Goal: Communication & Community: Answer question/provide support

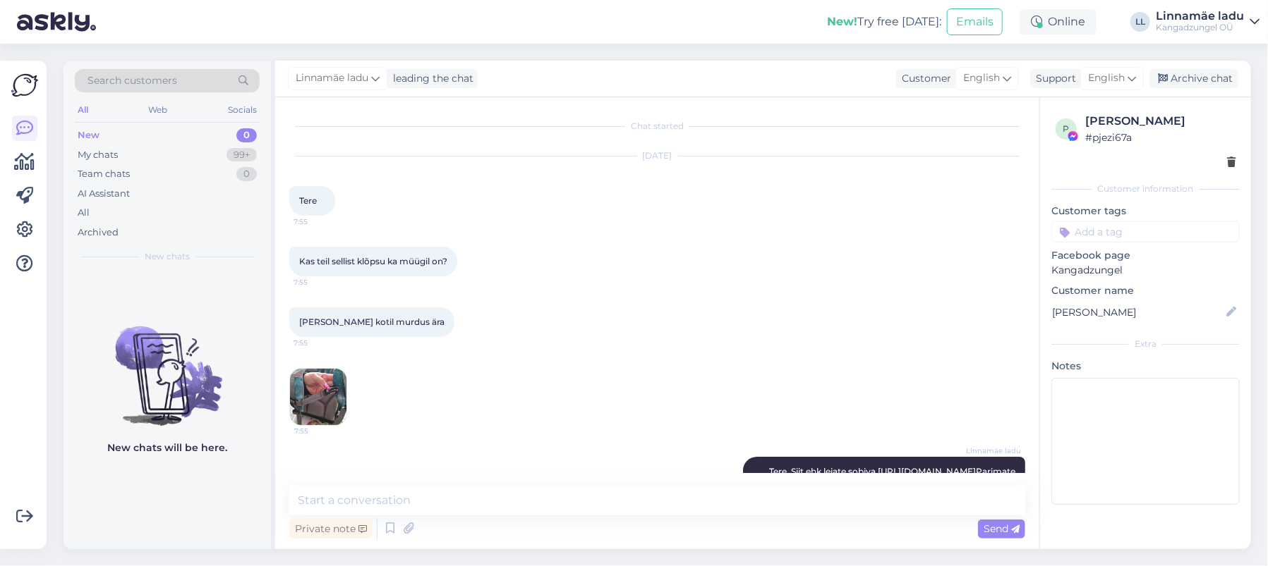
scroll to position [54, 0]
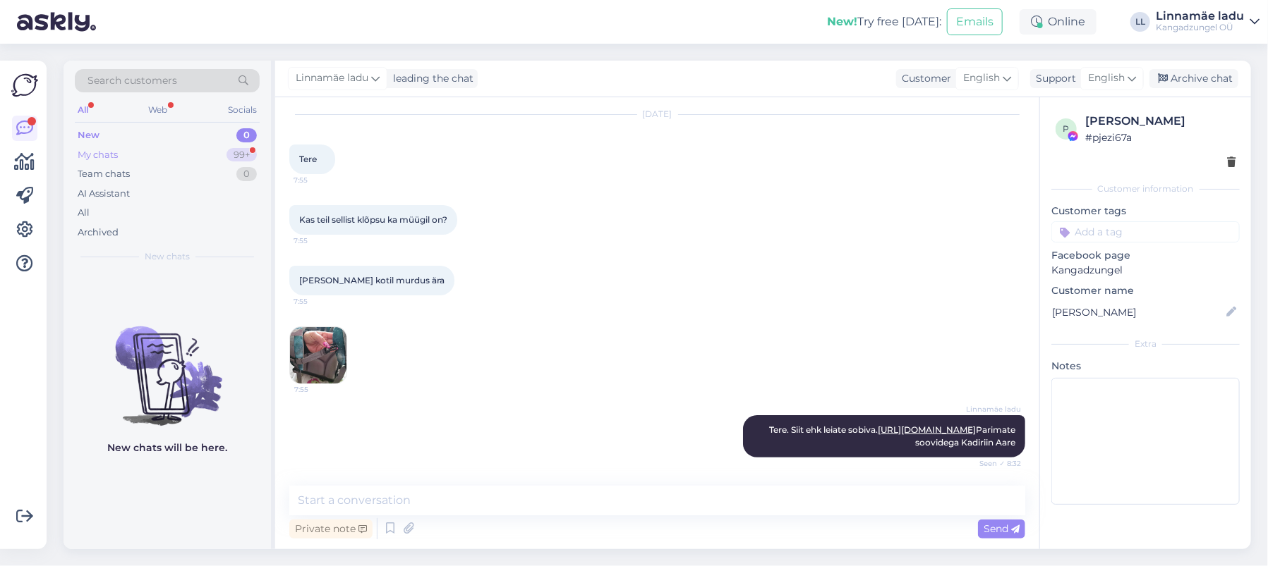
click at [133, 150] on div "My chats 99+" at bounding box center [167, 155] width 185 height 20
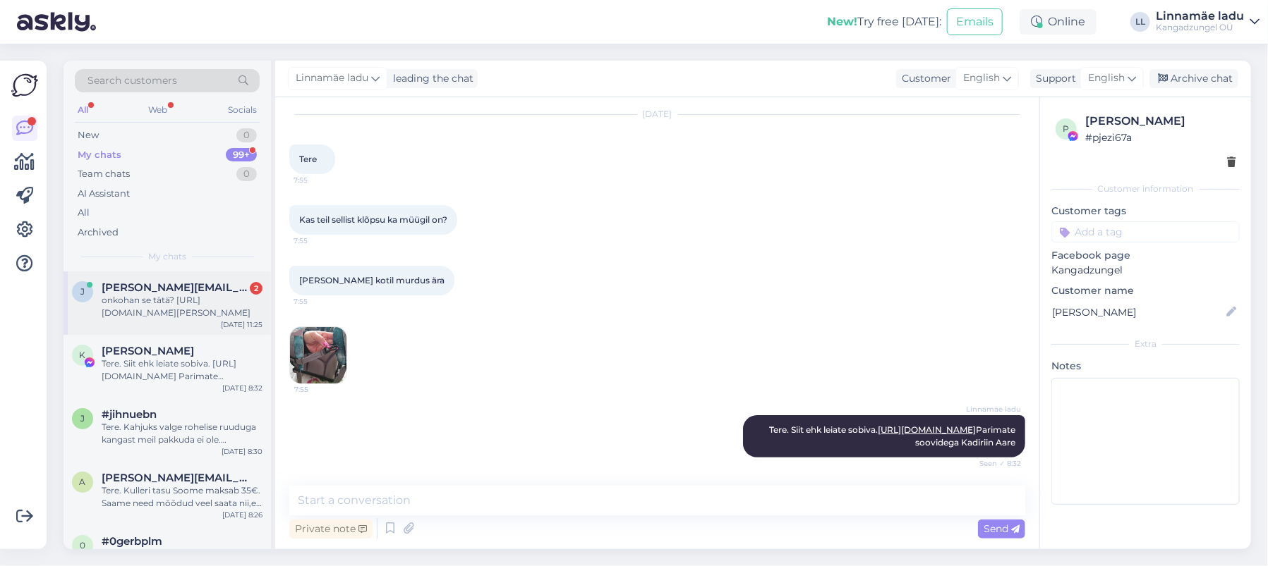
click at [177, 297] on div "onkohan se tätä? [URL][DOMAIN_NAME][PERSON_NAME]" at bounding box center [182, 306] width 161 height 25
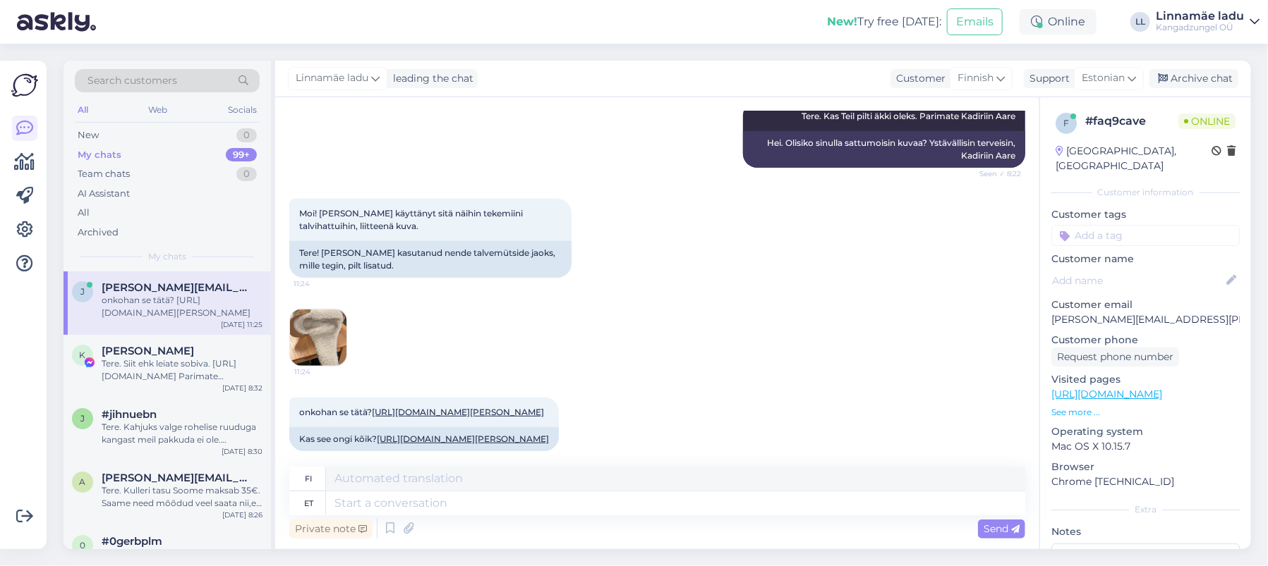
scroll to position [512, 0]
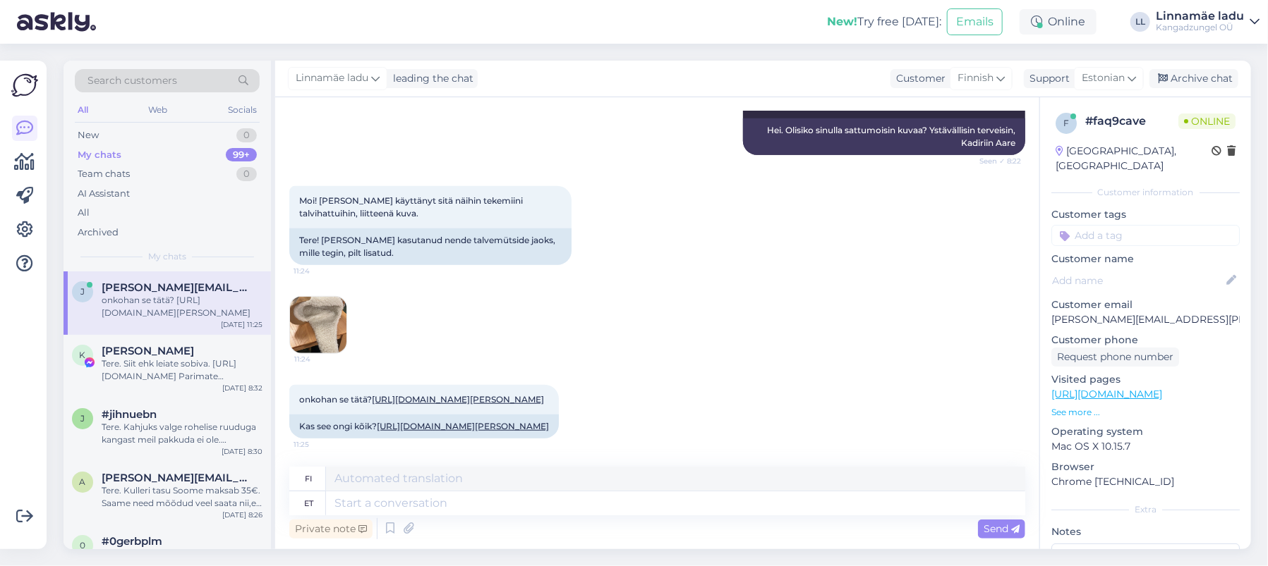
click at [330, 304] on img at bounding box center [318, 325] width 56 height 56
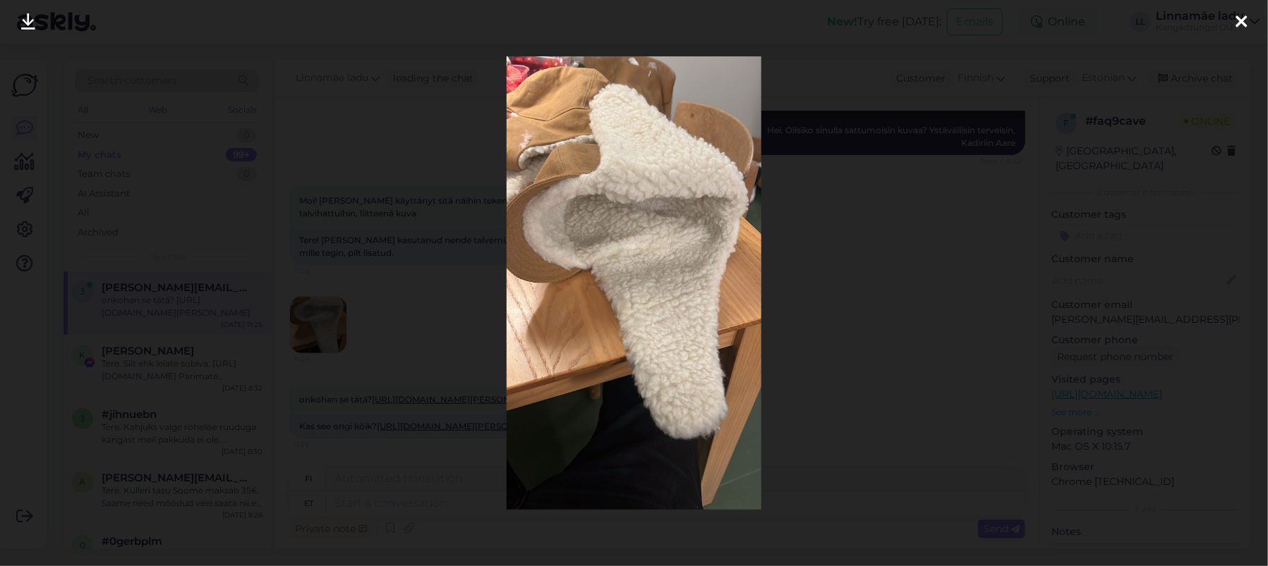
click at [1240, 23] on icon at bounding box center [1240, 22] width 11 height 18
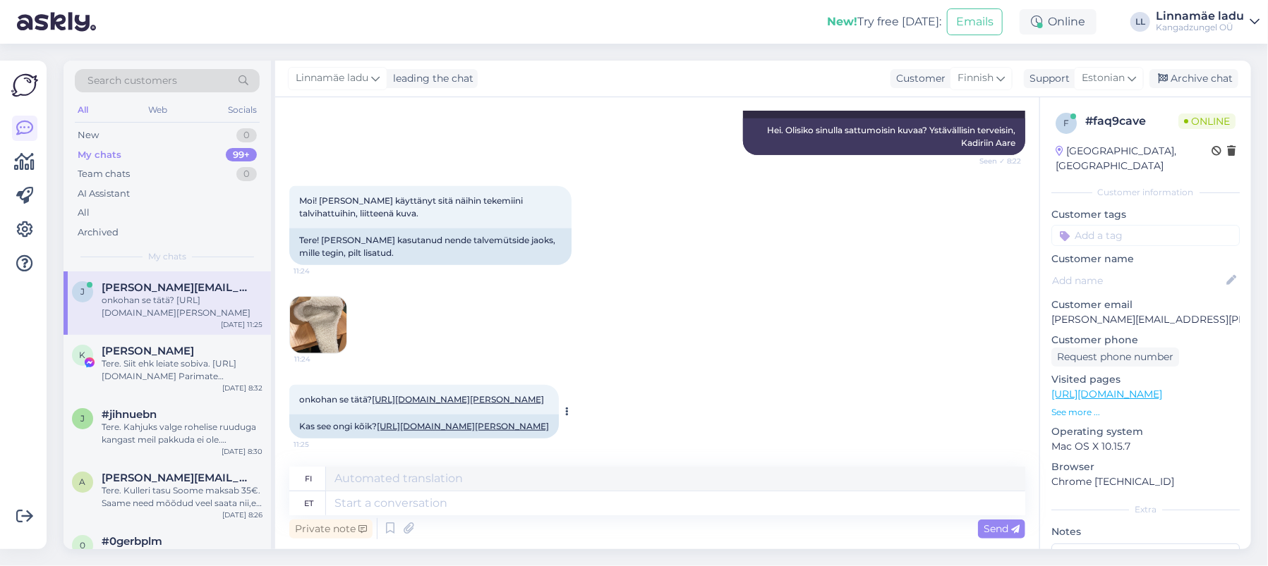
click at [444, 394] on link "[URL][DOMAIN_NAME][PERSON_NAME]" at bounding box center [458, 399] width 172 height 11
click at [317, 297] on img at bounding box center [318, 325] width 56 height 56
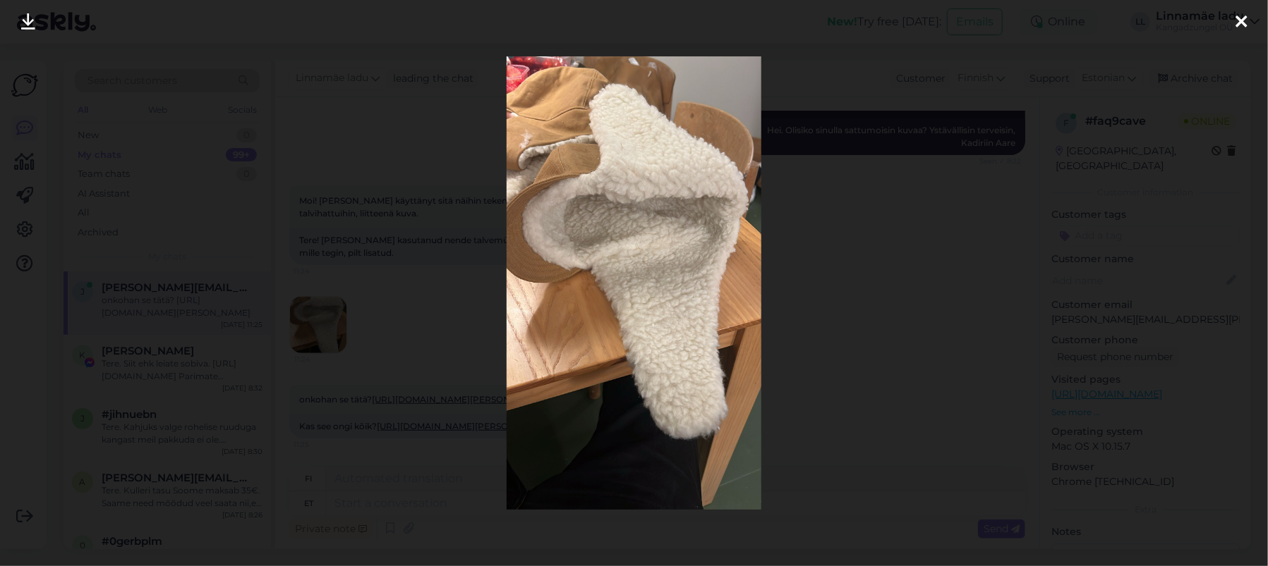
click at [1237, 13] on icon at bounding box center [1240, 22] width 11 height 18
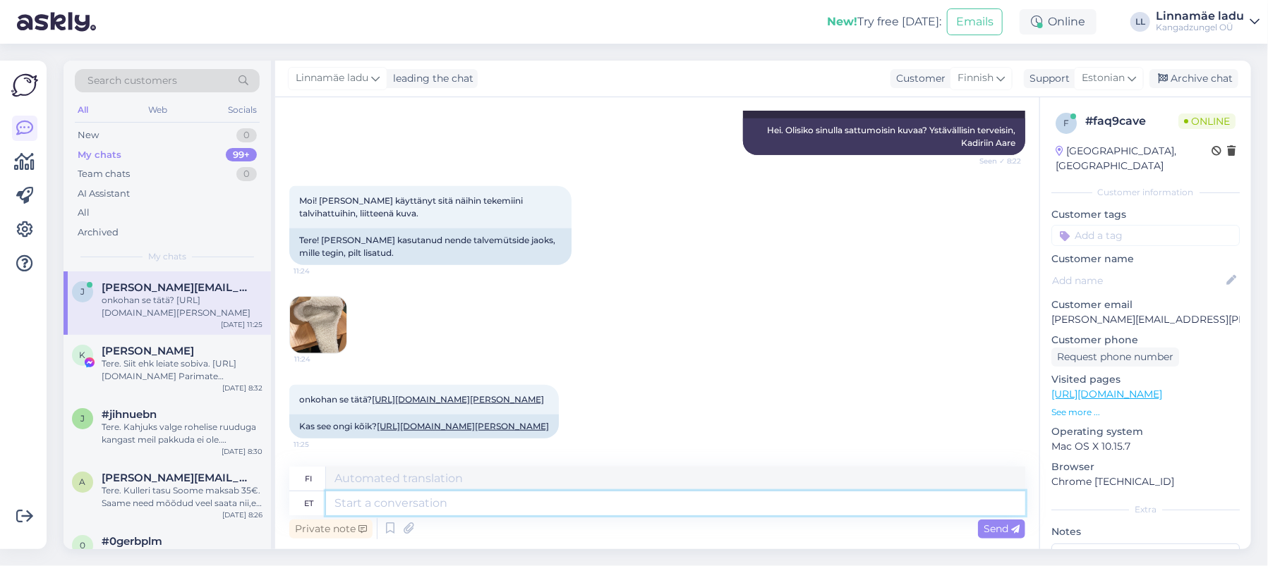
click at [488, 503] on textarea at bounding box center [675, 504] width 699 height 24
type textarea "Kahjuks s"
type textarea "Valitettavasti"
type textarea "Kahjuks see ei"
type textarea "Valitettavasti tämä"
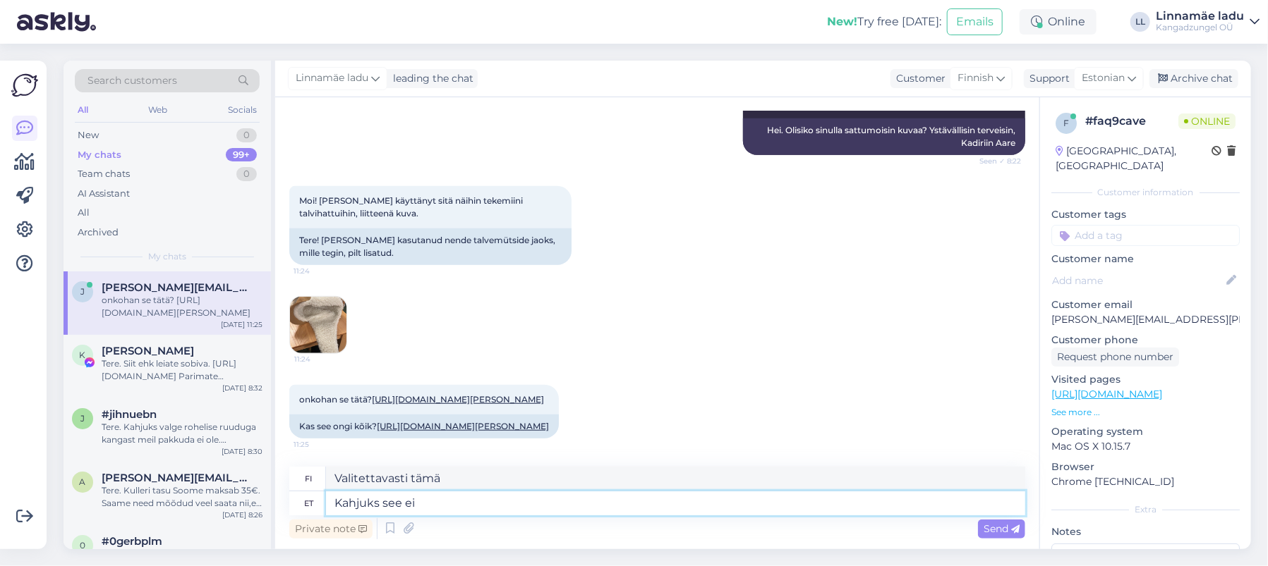
type textarea "Kahjuks see ei o"
type textarea "Valitettavasti se ei"
type textarea "Kahjuks see ei ole"
type textarea "Valitettavasti se ei ole"
type textarea "Kahjuks see ei ole täitsa"
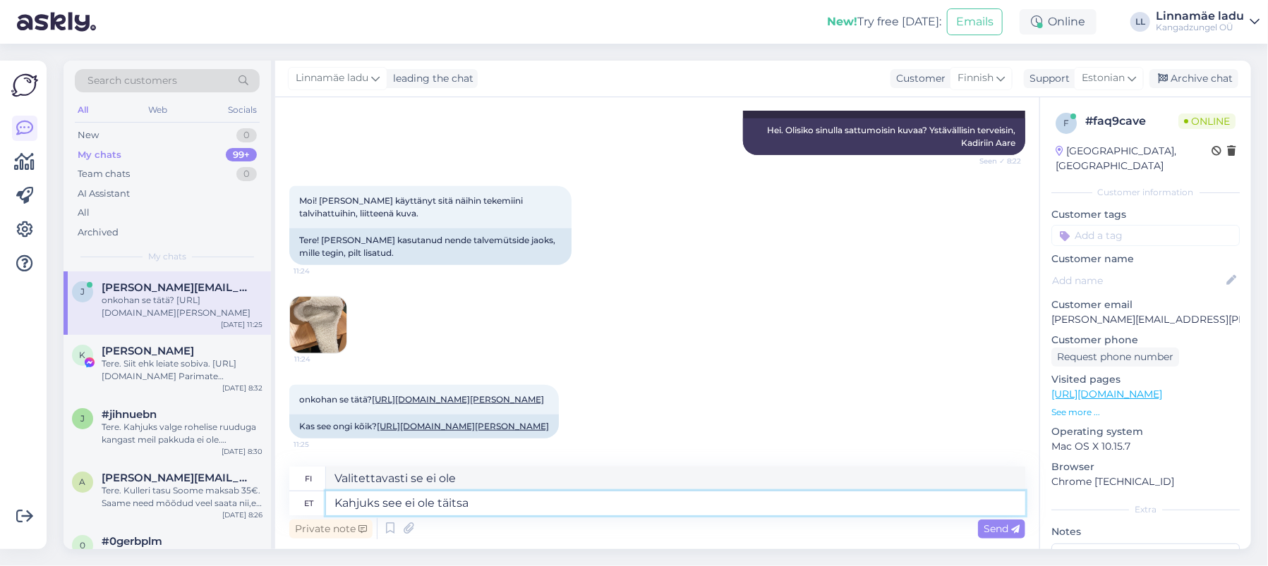
type textarea "Valitettavasti se ei ole aivan sitä."
type textarea "Kahjuks see ei ole täitsa 100"
type textarea "Valitettavasti se ei ole aivan sata."
type textarea "Kahjuks see ei ole täitsa 100€"
type textarea "Valitettavasti se ei ole ihan 100 €."
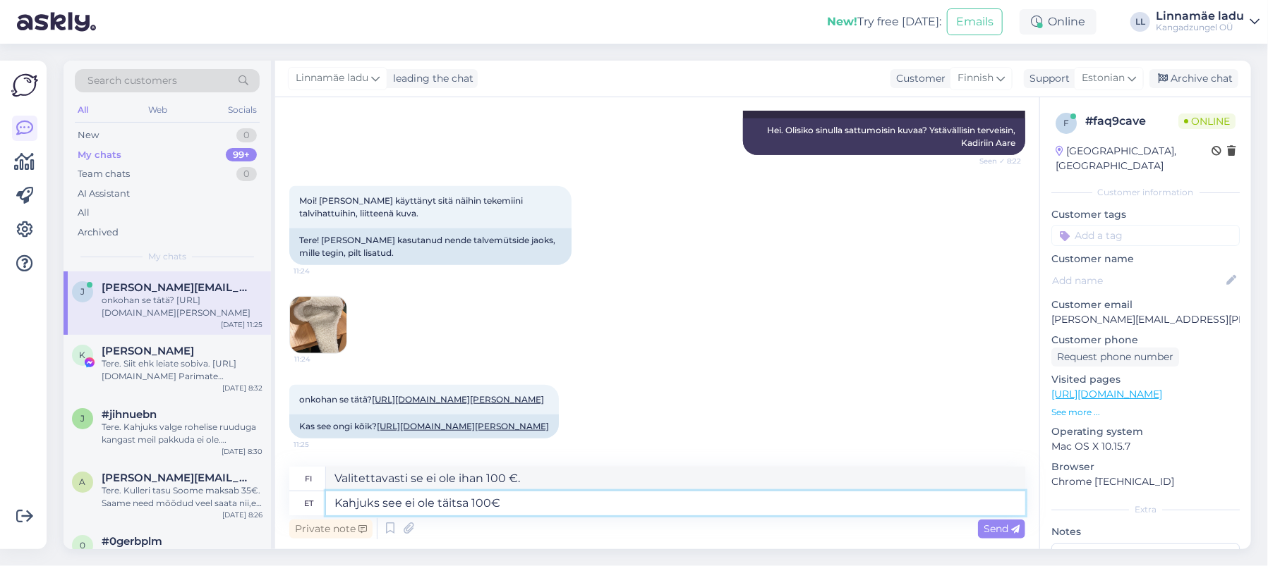
type textarea "Kahjuks see ei ole täitsa 100"
type textarea "Valitettavasti se ei ole aivan sata."
type textarea "Kahjuks see ei ole täitsa 100"
type textarea "Valitettavasti se ei ole aivan sata."
type textarea "Kahjuks see ei ole täitsa 100"
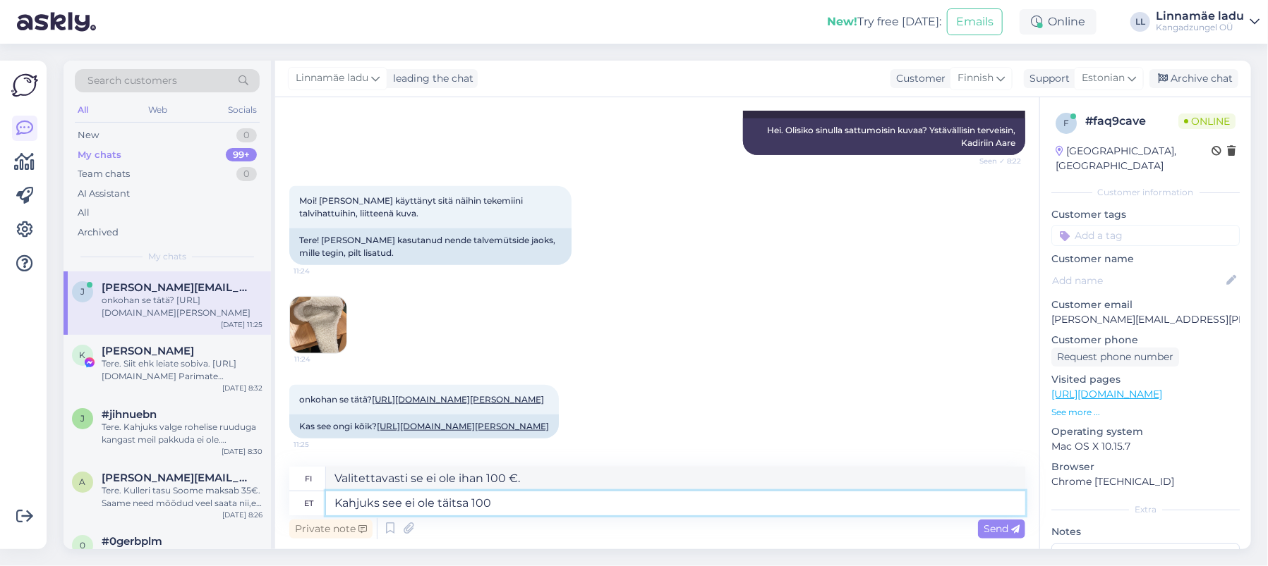
type textarea "Valitettavasti se ei ole aivan sata."
type textarea "Kahjuks see ei ole täitsa 10"
type textarea "Valitettavasti se ei ole aivan 10."
type textarea "Kahjuks see ei ole täitsa 100 v"
type textarea "Valitettavasti se ei ole aivan sata."
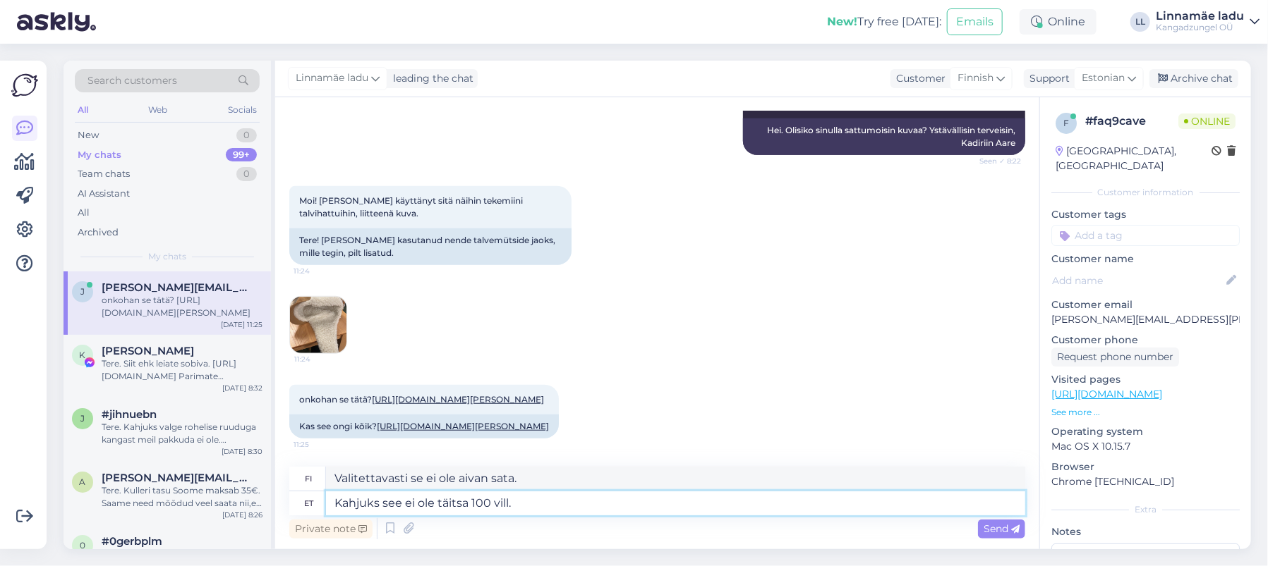
type textarea "Kahjuks see ei ole täitsa 100 vill."
type textarea "Valitettavasti se ei ole 100% villaa."
type textarea "Kahjuks see ei ole täitsa 100 vill. Aga"
type textarea "Valitettavasti se ei ole 100 % villaa. [GEOGRAPHIC_DATA]"
type textarea "Kahjuks see ei ole täitsa 100 vill. Aga uurime"
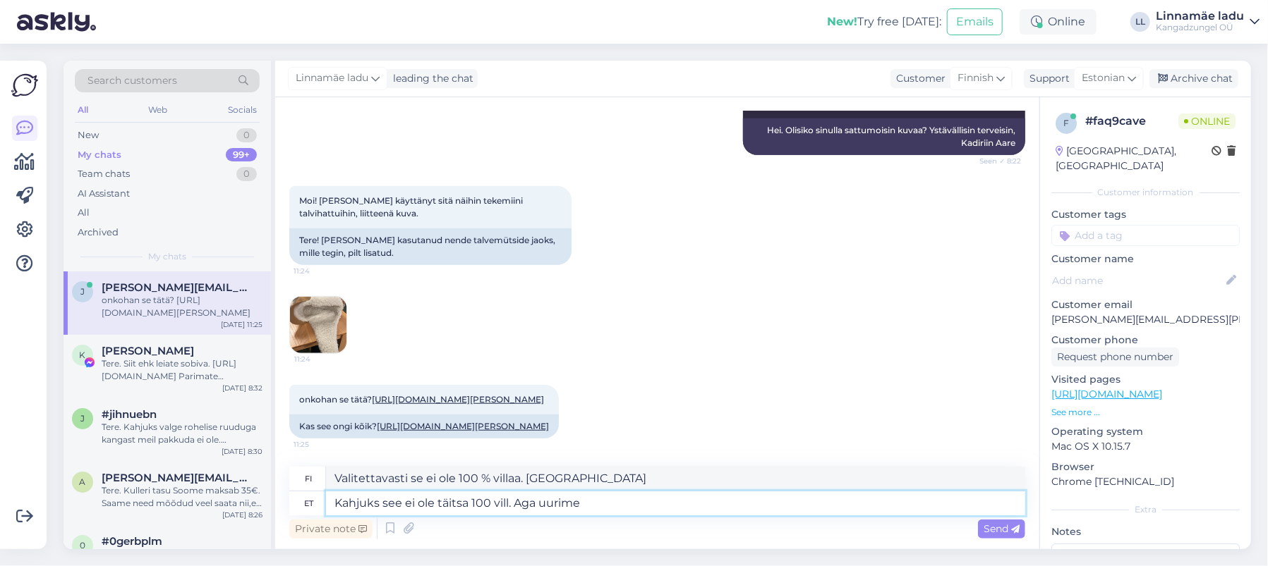
type textarea "Valitettavasti se ei ole 100% tarkka. Mutta tutkitaanpa asiaa."
type textarea "Kahjuks see ei ole täitsa 100 vill. Aga uurime oma"
type textarea "Valitettavasti se ei ole 100 % tarkka. Mutta tutkitaanpa asiaa."
type textarea "Kahjuks see ei ole täitsa 100 vill. Aga uurime oma tarnija"
type textarea "Valitettavasti se ei ole 100 % villaa. Mutta tarkistamme [DEMOGRAPHIC_DATA] toi…"
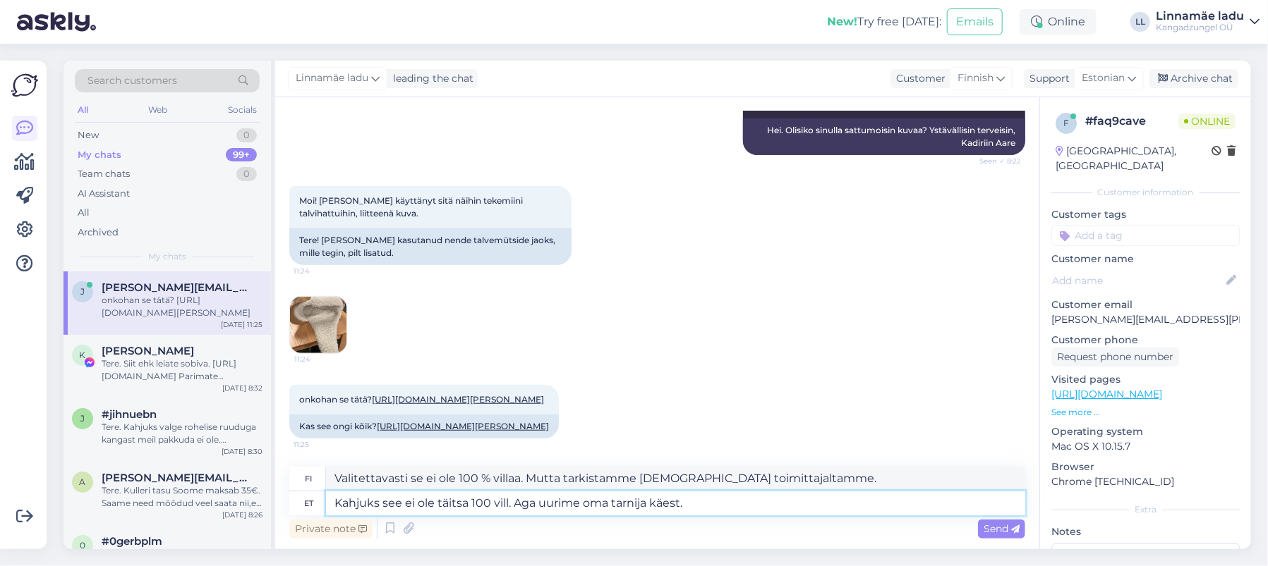
type textarea "Kahjuks see ei ole täitsa 100 vill. Aga uurime oma tarnija käest."
type textarea "Valitettavasti se ei ole täysin 100 % villaa. Mutta tarkistamme [DEMOGRAPHIC_DA…"
type textarea "Kahjuks see ei ole täitsa 100 vill. Aga uurime oma tarnija käest. Saame t"
type textarea "Valitettavasti se ei ole täysin 100 % villaa. Mutta tarkistamme [DEMOGRAPHIC_DA…"
type textarea "Kahjuks see ei ole täitsa 100 vill. Aga uurime oma tarnija käest. Saame tellida…"
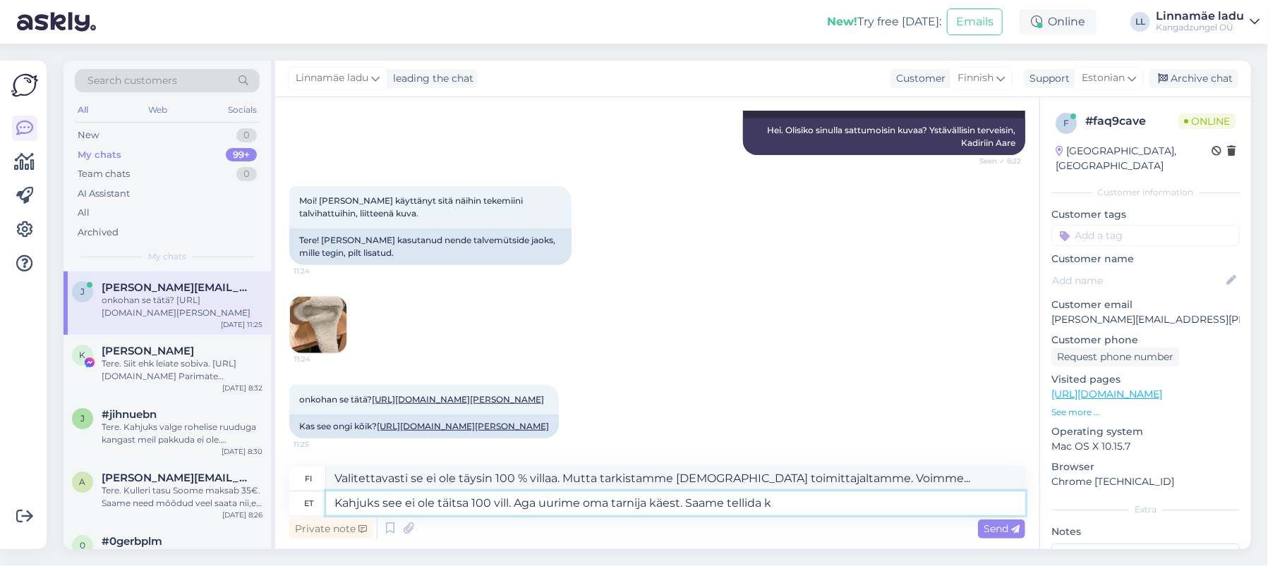
type textarea "Valitettavasti se ei ole aivan 100 % villaa. Mutta tarkistamme [DEMOGRAPHIC_DAT…"
type textarea "Kahjuks see ei ole täitsa 100 vill. Aga uurime oma tarnija käest. Saame tellida…"
type textarea "Valitettavasti se ei ole täysin 100 % villaa. Mutta tarkistamme [DEMOGRAPHIC_DA…"
type textarea "Kahjuks see ei ole täitsa 100 vill. Aga uurime oma tarnija käest. Saame tellida…"
type textarea "Valitettavasti se ei ole täysin 100 % villaa. Mutta tarkistamme [DEMOGRAPHIC_DA…"
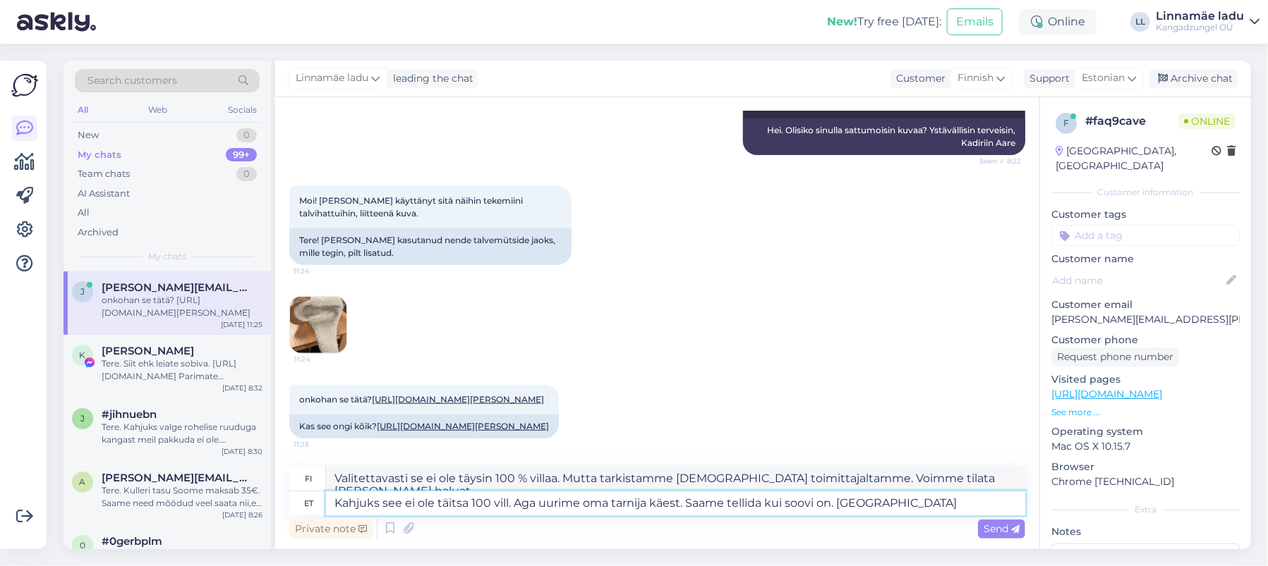
type textarea "Kahjuks see ei ole täitsa 100 vill. Aga uurime oma tarnija käest. Saame tellida…"
type textarea "Valitettavasti se ei ole täysin 100 % villaa. Mutta tarkistamme [DEMOGRAPHIC_DA…"
type textarea "Kahjuks see ei ole täitsa 100 vill. Aga uurime oma tarnija käest. Saame tellida…"
type textarea "Valitettavasti se ei ole täysin 100 % villaa. Mutta tarkistamme [DEMOGRAPHIC_DA…"
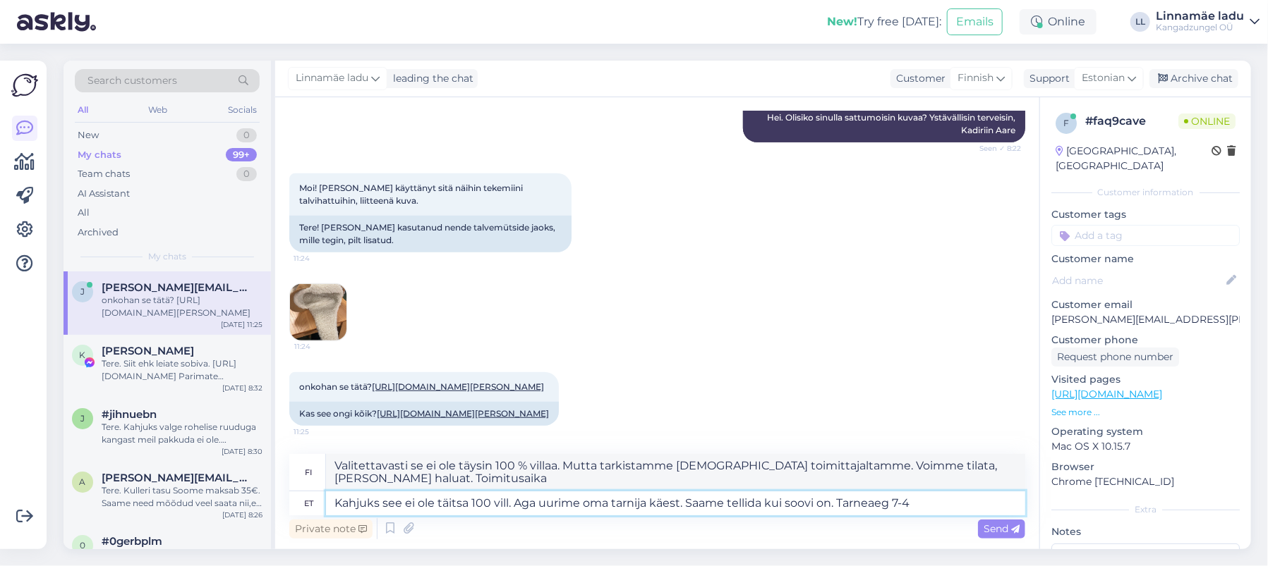
type textarea "Kahjuks see ei ole täitsa 100 vill. Aga uurime oma tarnija käest. Saame tellida…"
type textarea "Valitettavasti se ei ole täsmälleen 100 villaa. Mutta tarkistamme [DEMOGRAPHIC_…"
type textarea "Kahjuks see ei ole täitsa 100 vill. Aga uurime oma tarnija käest. Saame tellida…"
type textarea "Valitettavasti se ei ole täysin 100 % villaa. Mutta tarkistamme [DEMOGRAPHIC_DA…"
type textarea "Kahjuks see ei ole täitsa 100 vill. Aga uurime oma tarnija käest. Saame tellida…"
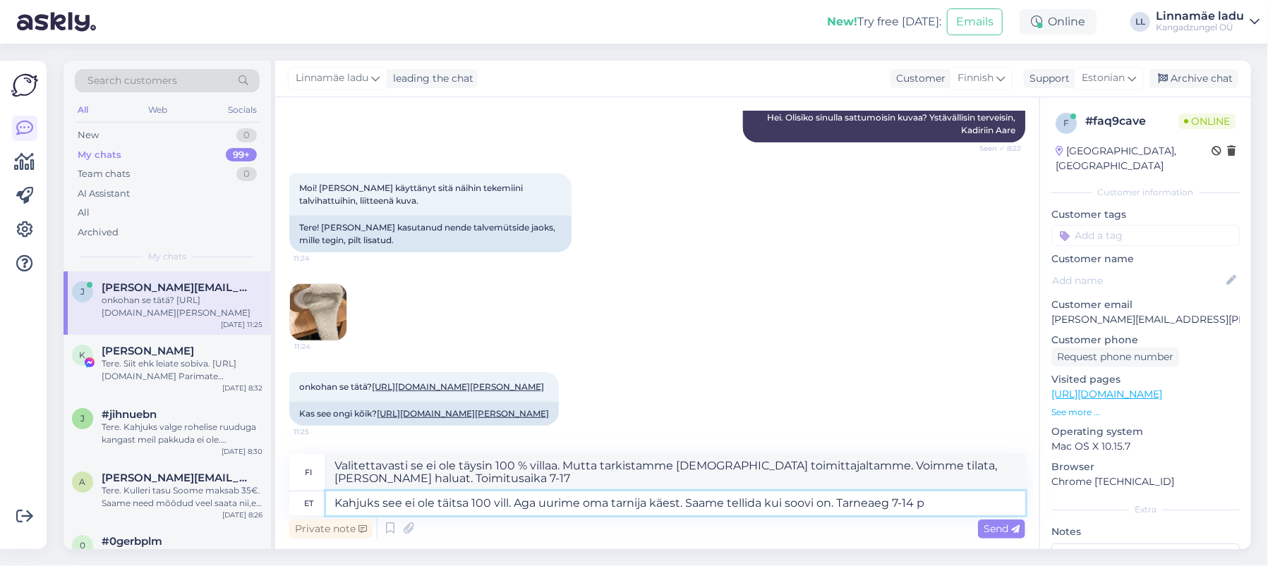
type textarea "Valitettavasti se ei ole täysin 100 % villaa. Mutta tarkistamme [DEMOGRAPHIC_DA…"
type textarea "Kahjuks see ei ole täitsa 100 vill. Aga uurime oma tarnija käest. Saame tellida…"
type textarea "Valitettavasti se ei ole täysin 100 % villaa. Mutta tarkistamme [DEMOGRAPHIC_DA…"
type textarea "Kahjuks see ei ole täitsa 100 vill. Aga uurime oma tarnija käest. Saame tellida…"
type textarea "Valitettavasti se ei ole täysin 100 % villaa. Mutta tarkistamme [DEMOGRAPHIC_DA…"
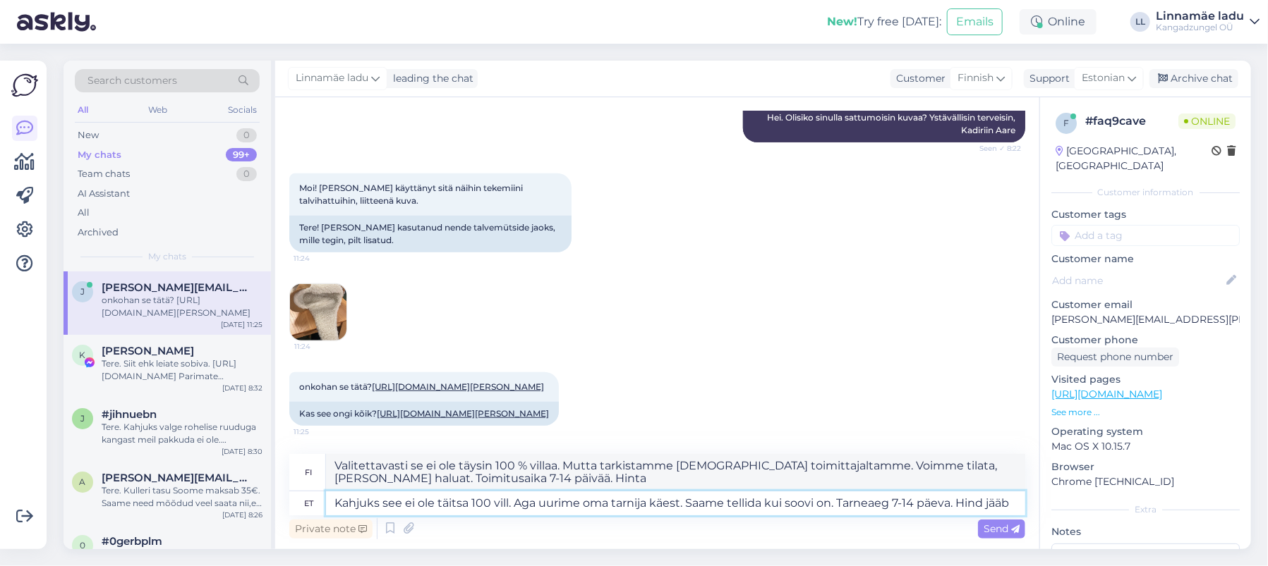
type textarea "Kahjuks see ei ole täitsa 100 vill. Aga uurime oma tarnija käest. Saame tellida…"
type textarea "Valitettavasti se ei ole täsmälleen 100 villaa. Mutta tarkistamme [DEMOGRAPHIC_…"
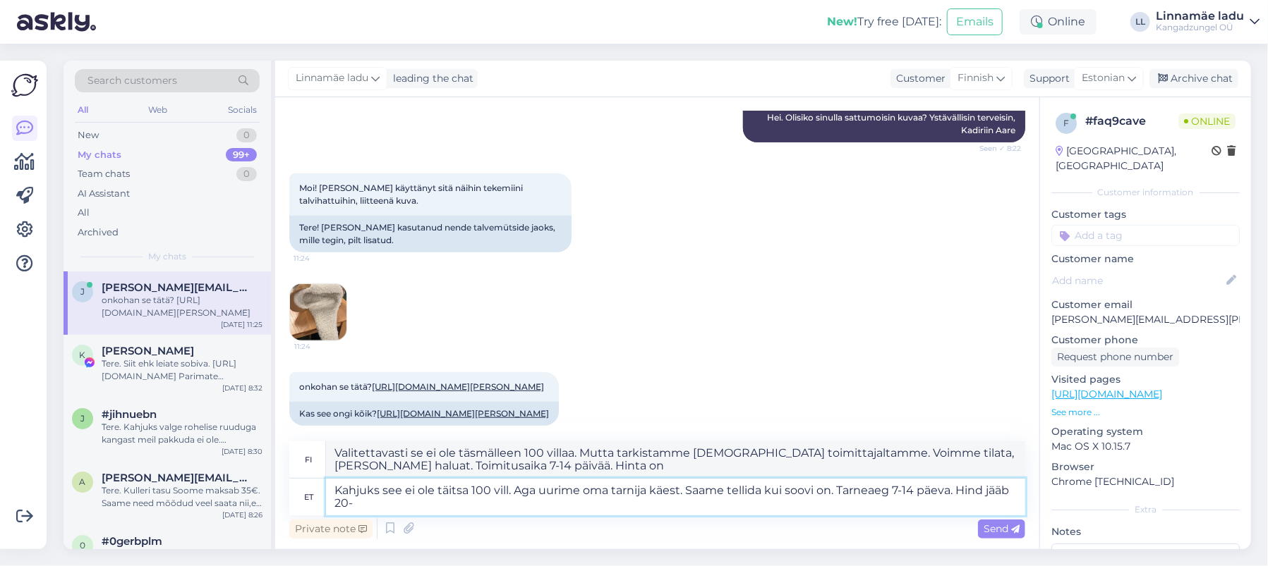
type textarea "Kahjuks see ei ole täitsa 100 vill. Aga uurime oma tarnija käest. Saame tellida…"
type textarea "Valitettavasti se ei ole aivan 100 villaa. Mutta tarkistamme [DEMOGRAPHIC_DATA]…"
type textarea "Kahjuks see ei ole täitsa 100 vill. Aga uurime oma tarnija käest. Saame tellida…"
type textarea "Valitettavasti se ei ole täysin 100 % villaa. Mutta tarkistamme [DEMOGRAPHIC_DA…"
type textarea "Kahjuks see ei ole täitsa 100 vill. Aga uurime oma tarnija käest. Saame tellida…"
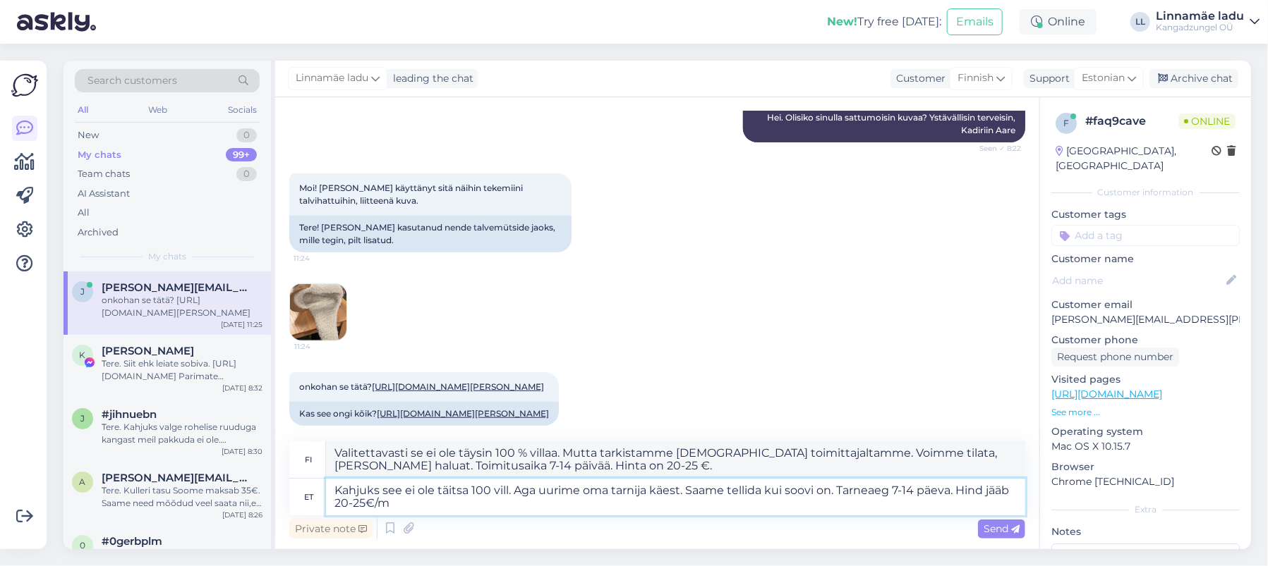
type textarea "Valitettavasti se ei ole täsmälleen 100 villaa. Mutta tarkistamme [DEMOGRAPHIC_…"
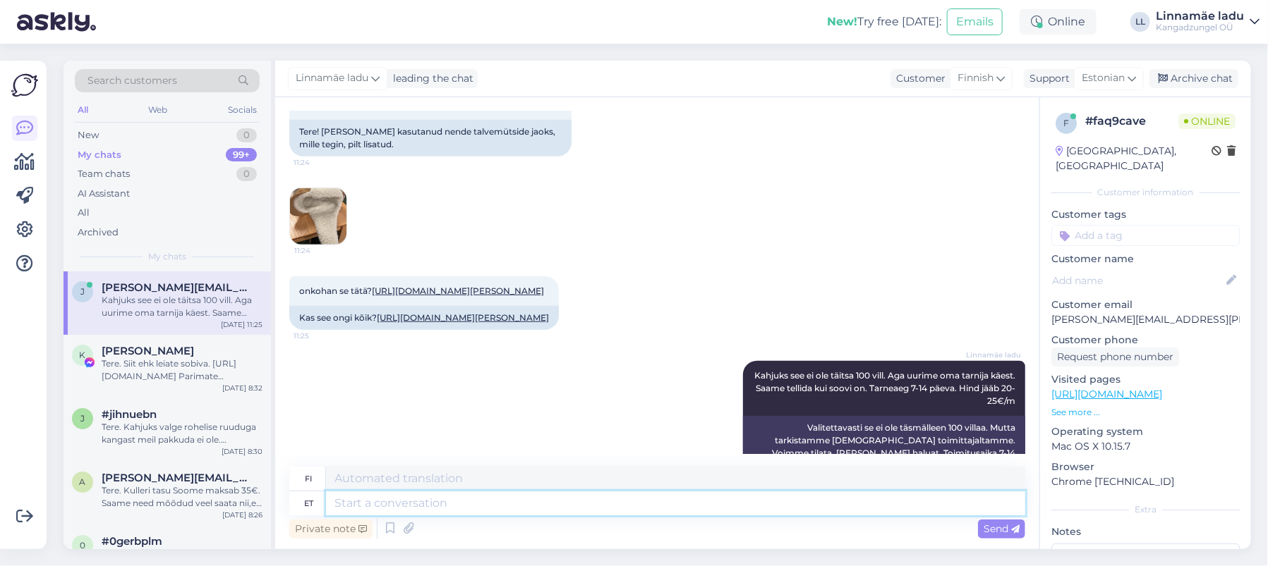
scroll to position [647, 0]
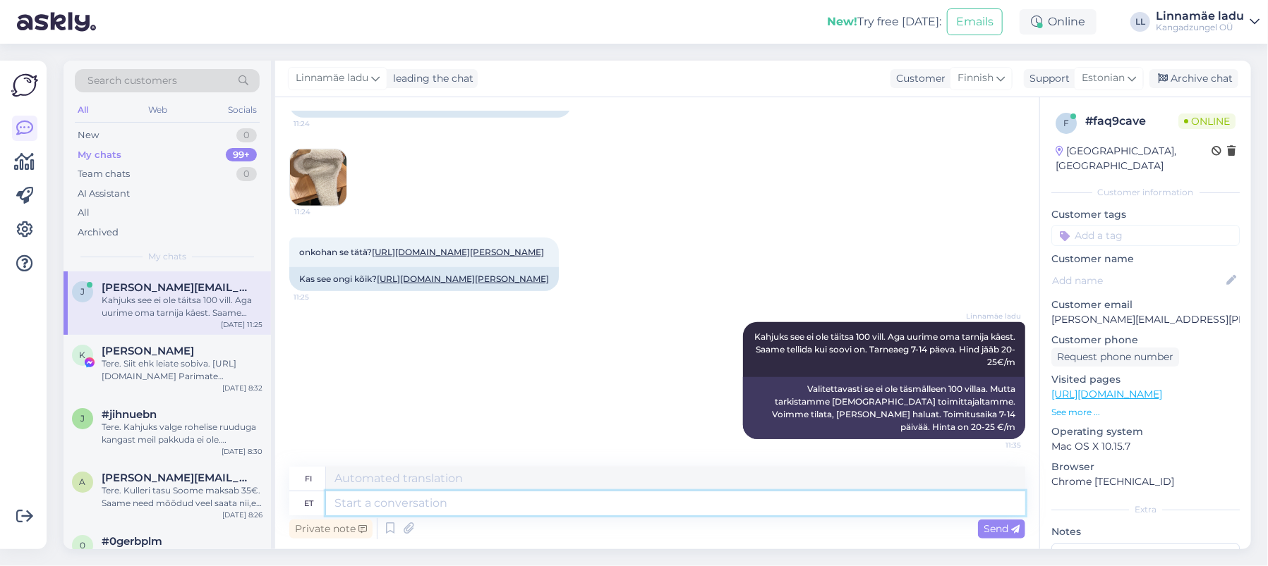
click at [433, 505] on textarea at bounding box center [675, 504] width 699 height 24
type textarea "Aga"
type textarea "Mutta"
type textarea "Aga seda"
type textarea "Mutta tämä"
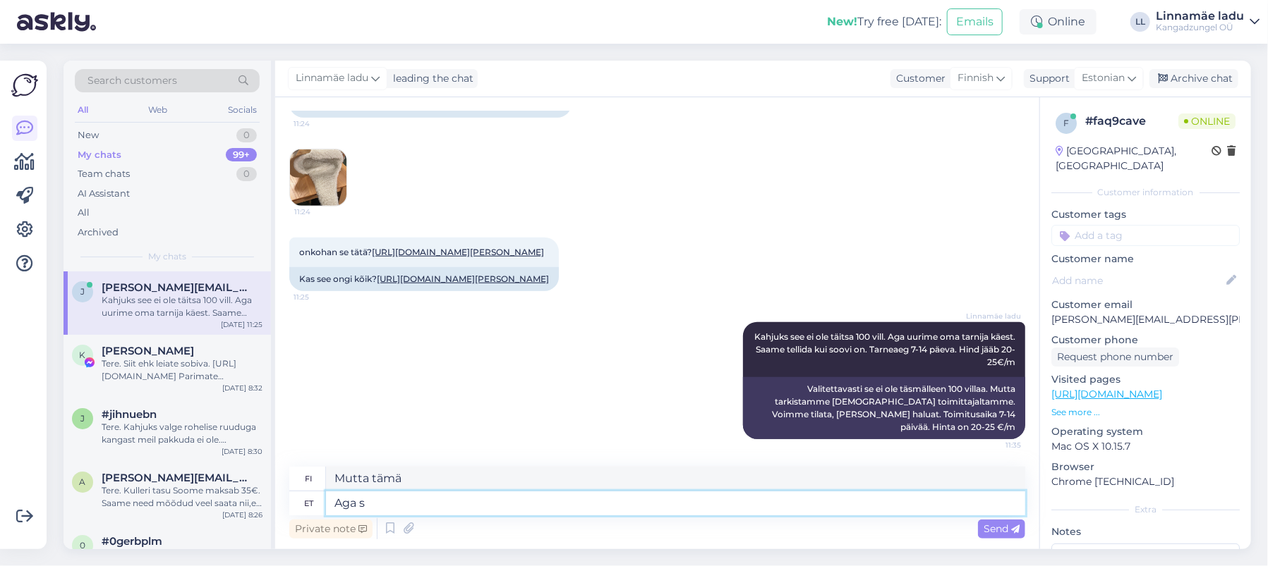
type textarea "Aga"
type textarea "Mutta"
type textarea "Aga ja se"
type textarea "[PERSON_NAME]"
type textarea "Aga ja see"
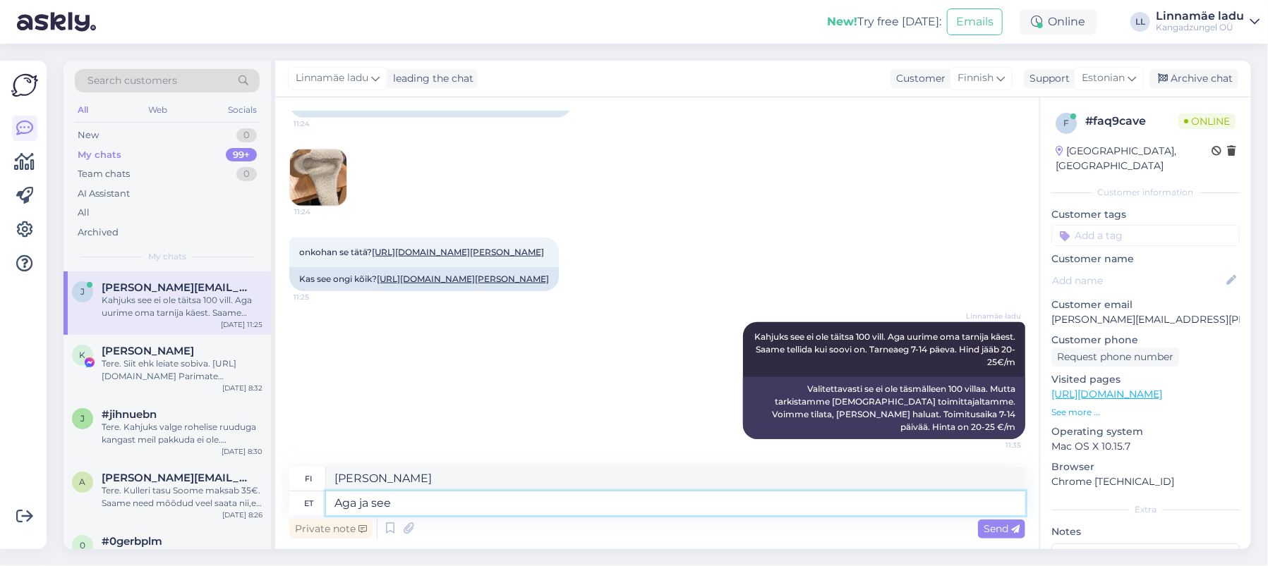
type textarea "[PERSON_NAME] tämä"
type textarea "Aga ja see [PERSON_NAME]"
type textarea "[PERSON_NAME] [PERSON_NAME]"
type textarea "Aga ja see [PERSON_NAME] on m"
type textarea "[PERSON_NAME] [PERSON_NAME] on"
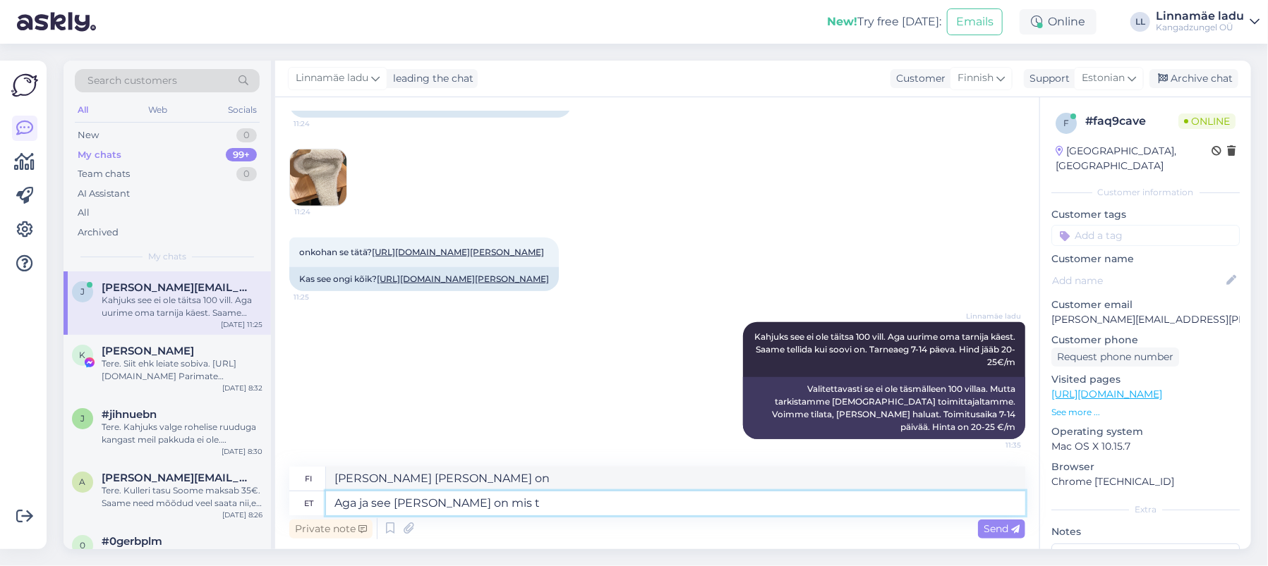
type textarea "Aga ja see [PERSON_NAME] on mis te"
type textarea "Mutta mitä [PERSON_NAME] on?"
type textarea "Aga ja see [PERSON_NAME] on mis te arvatavasti"
type textarea "[PERSON_NAME] [PERSON_NAME] on luultavasti juuri sitä, mitä"
type textarea "Aga ja see [PERSON_NAME] on mis te arvatavasti ost"
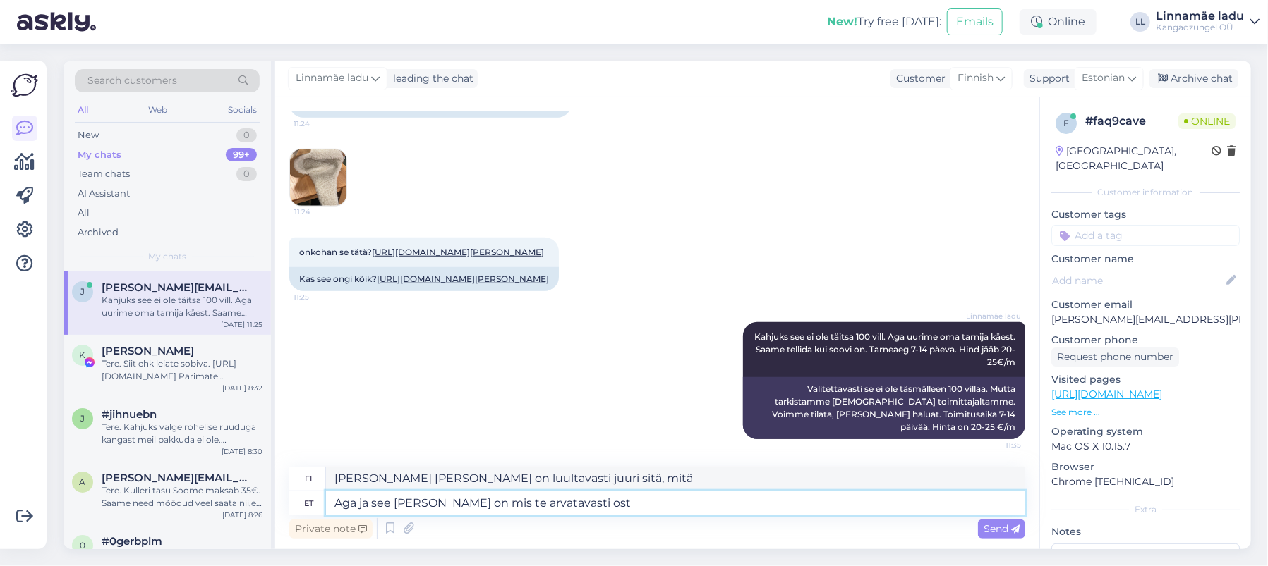
type textarea "[DEMOGRAPHIC_DATA][PERSON_NAME] [PERSON_NAME] on se, mitä luultavasti ostit"
type textarea "Aga ja see [PERSON_NAME] on mis te arvatavasti ostsite."
type textarea "[DEMOGRAPHIC_DATA] [PERSON_NAME] on luultavasti se, mitä ostit."
type textarea "Aga ja see [PERSON_NAME] on mis te arvatavasti ostsite. Seda o"
type textarea "[PERSON_NAME] [PERSON_NAME] on se, minkä luultavasti ostit."
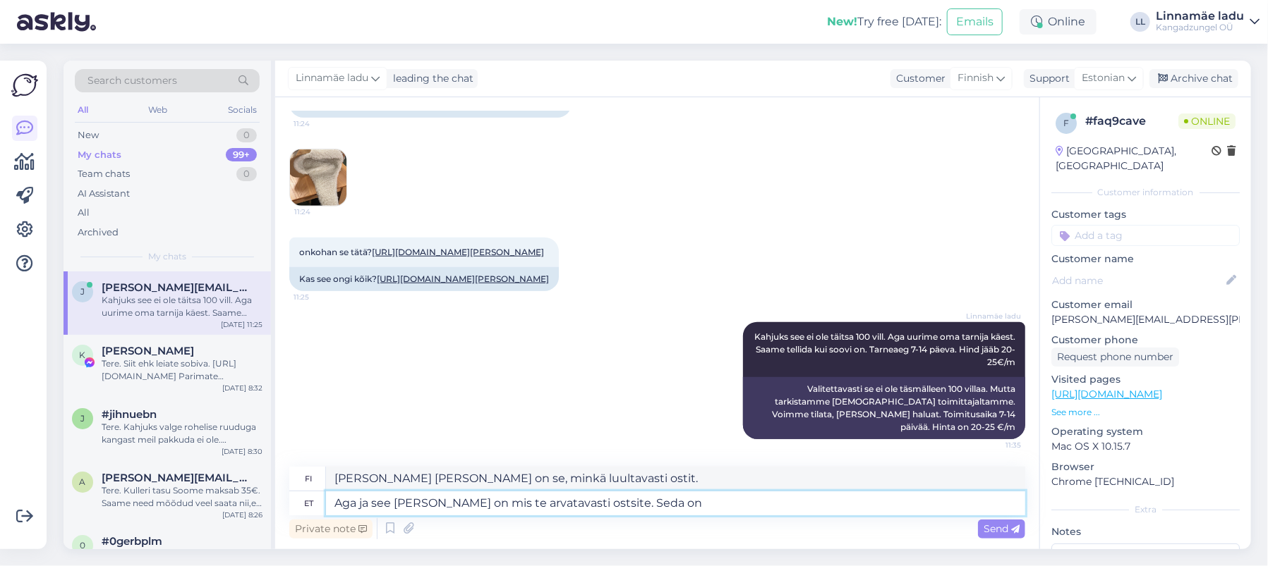
type textarea "Aga ja see [PERSON_NAME] on mis te arvatavasti ostsite. Seda on m"
type textarea "[PERSON_NAME] [PERSON_NAME] on se, minkä luultavasti ostit. Se on"
type textarea "Aga ja see [PERSON_NAME] on mis te arvatavasti ostsite. Seda on meil b"
type textarea "Mutta [PERSON_NAME] on se, minkä luultavasti ostit. Meillä on sitä."
type textarea "Aga ja see [PERSON_NAME] on mis te arvatavasti ostsite. Seda on meil veel a"
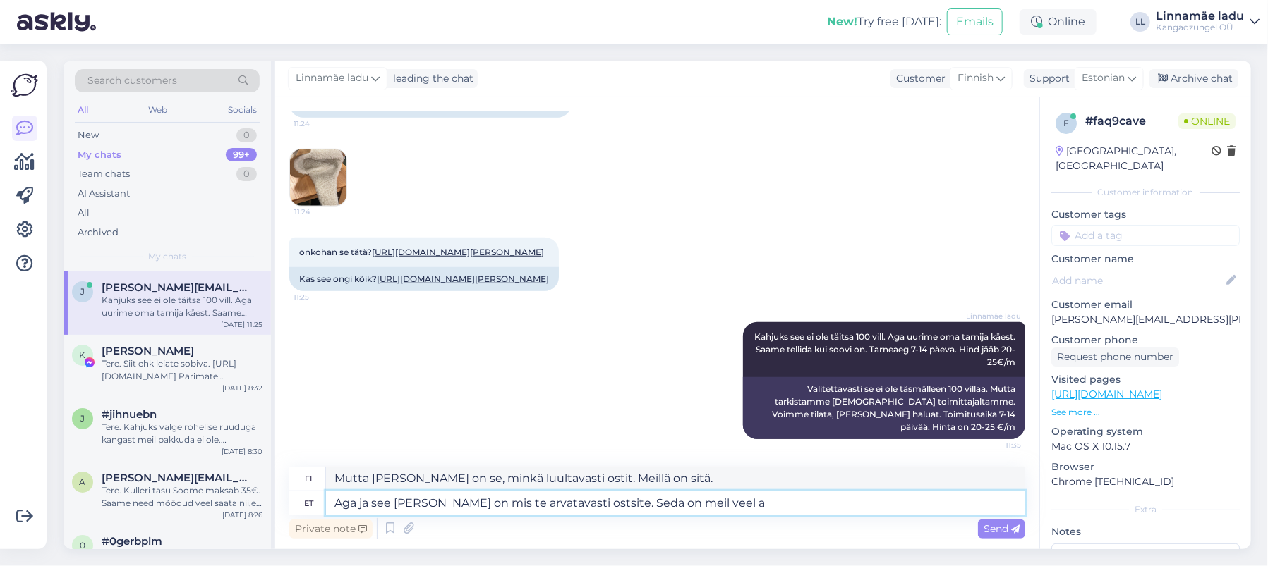
type textarea "Mutta [PERSON_NAME] on luultavasti se, minkä ostit. Meillä on se vieläkin."
type textarea "Aga ja see [PERSON_NAME] on mis te arvatavasti ostsite. Seda on meil veel alles…"
type textarea "Mutta [PERSON_NAME] on luultavasti se, jonka ostit. Meillä on sitä jäljellä enä…"
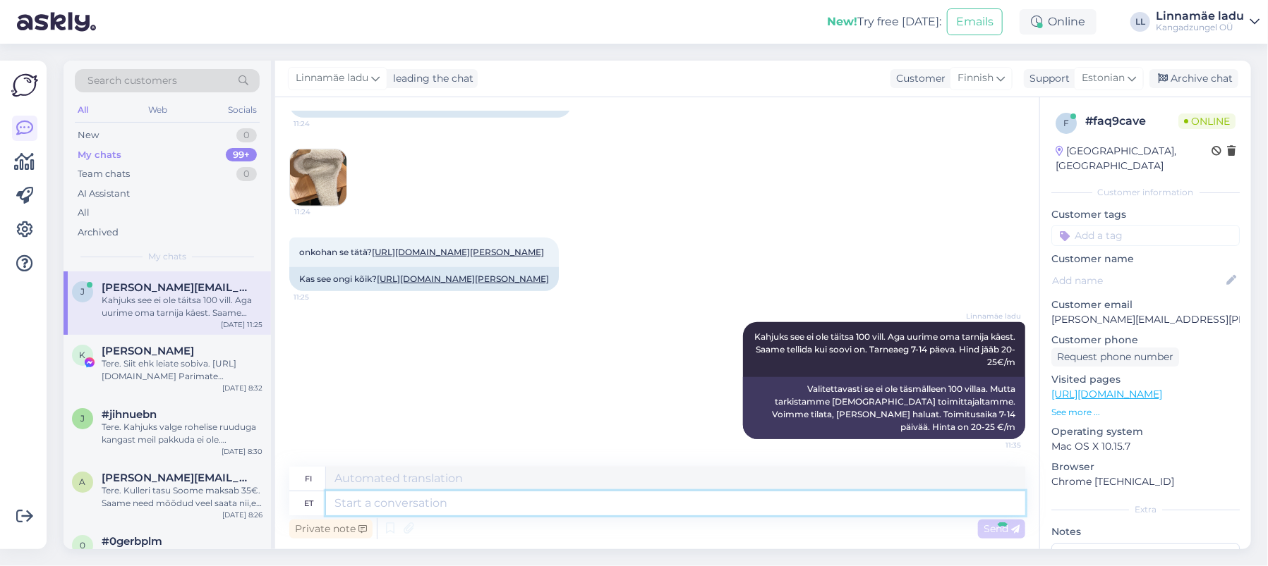
scroll to position [757, 0]
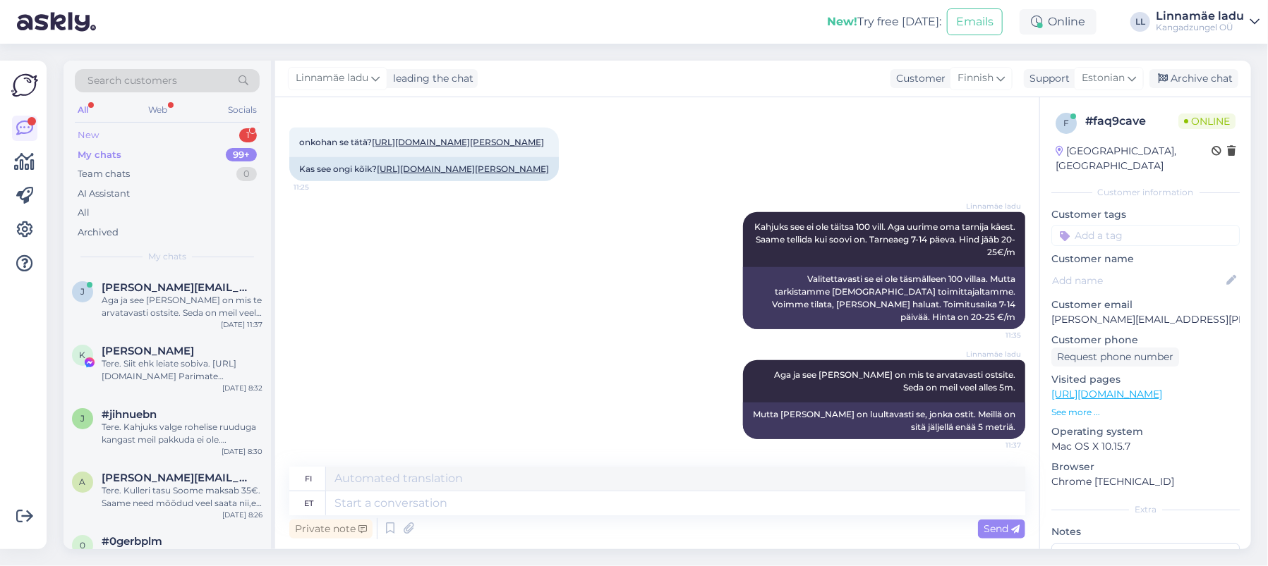
click at [159, 134] on div "New 1" at bounding box center [167, 136] width 185 height 20
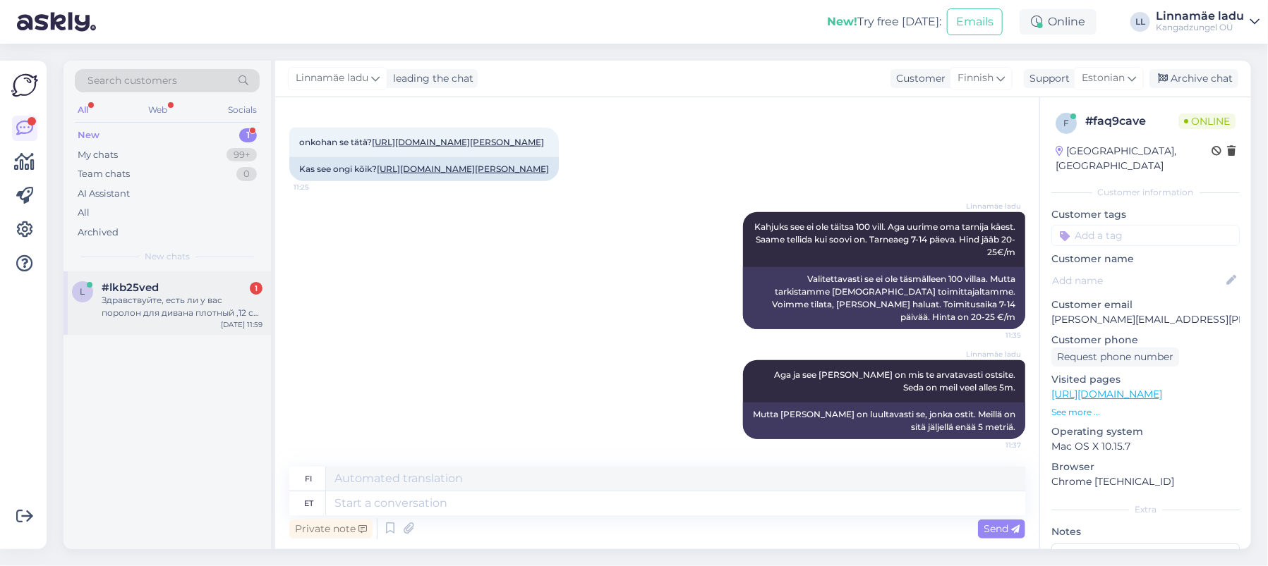
click at [154, 313] on div "Здравствуйте, есть ли у вас поролон для дивана плотный ,12 см толщина или 6 см" at bounding box center [182, 306] width 161 height 25
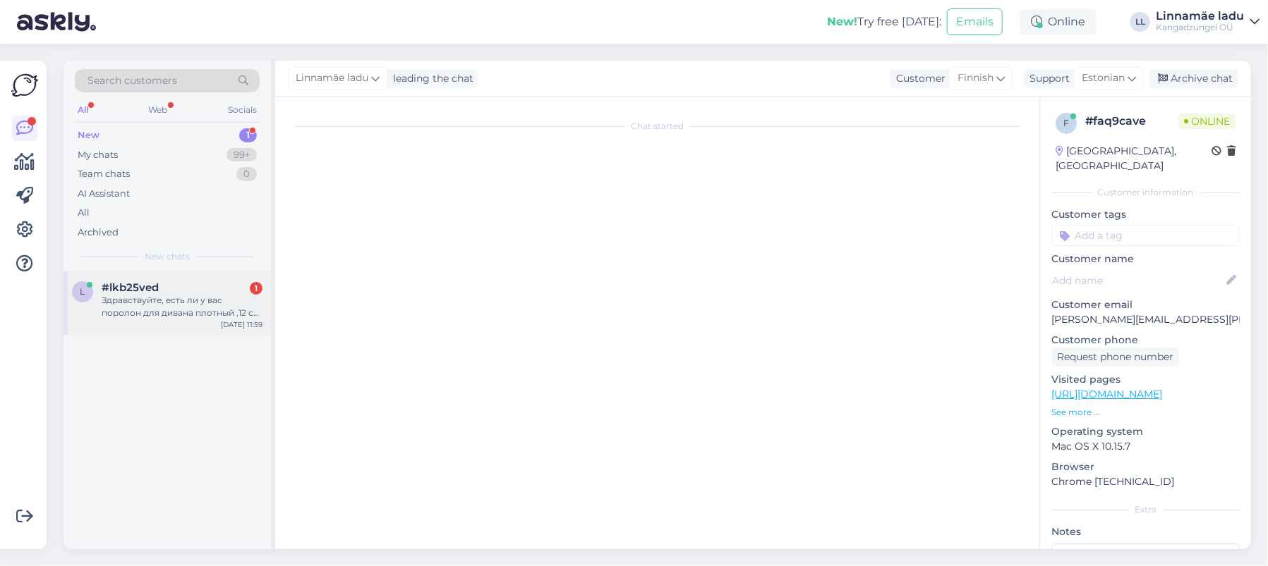
scroll to position [0, 0]
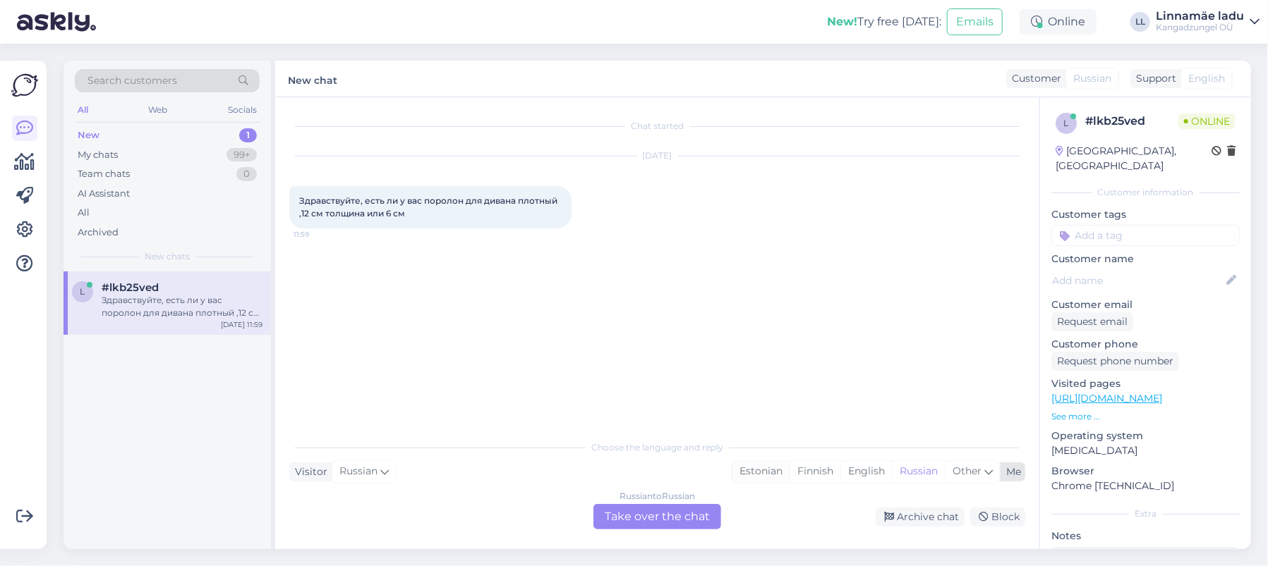
click at [755, 475] on div "Estonian" at bounding box center [760, 471] width 57 height 21
click at [662, 508] on div "Russian to Estonian Take over the chat" at bounding box center [657, 516] width 128 height 25
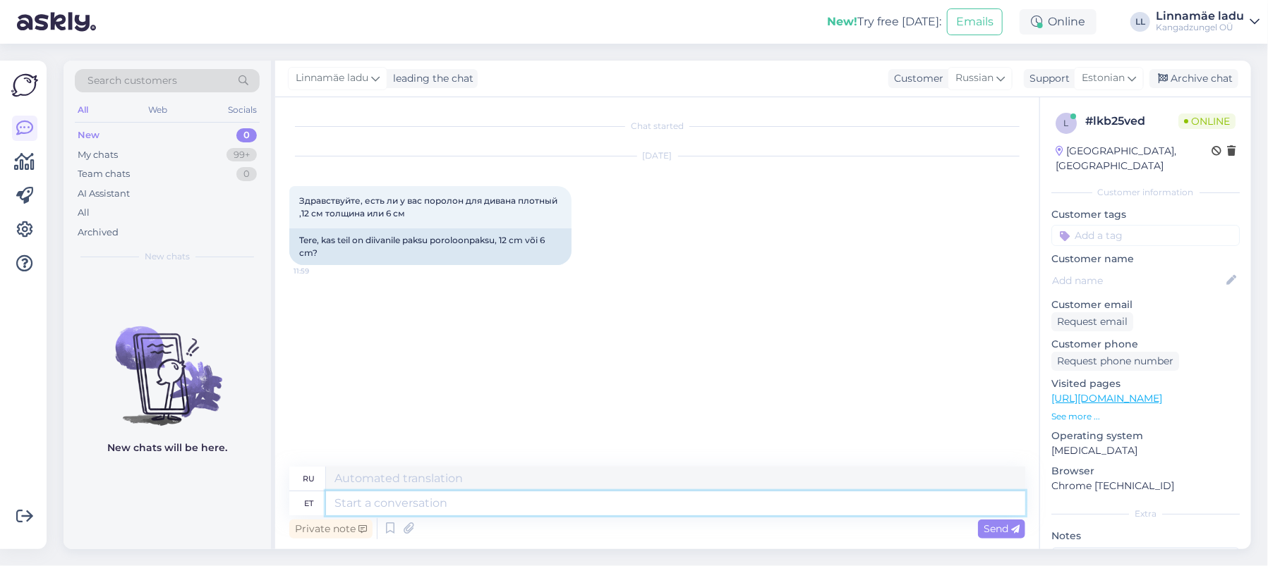
click at [479, 499] on textarea at bounding box center [675, 504] width 699 height 24
type textarea "Tere."
type textarea "Привет."
type textarea "Tere. Siit"
type textarea "Привет. Отсюда."
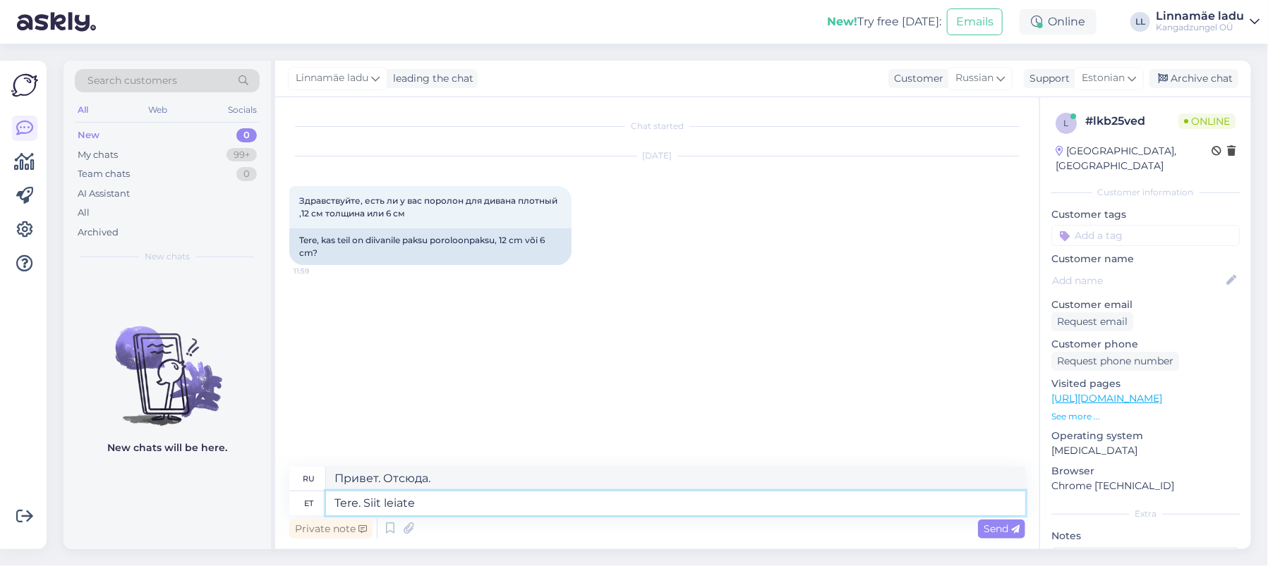
type textarea "Tere. Siit leiate"
type textarea "Привет. Здесь вы можете найти"
type textarea "Tere. Siit leiate ,,eie"
type textarea "Привет. Здесь вы найдёте ",,eie""
type textarea "Tere. Siit leiate , meie valiku."
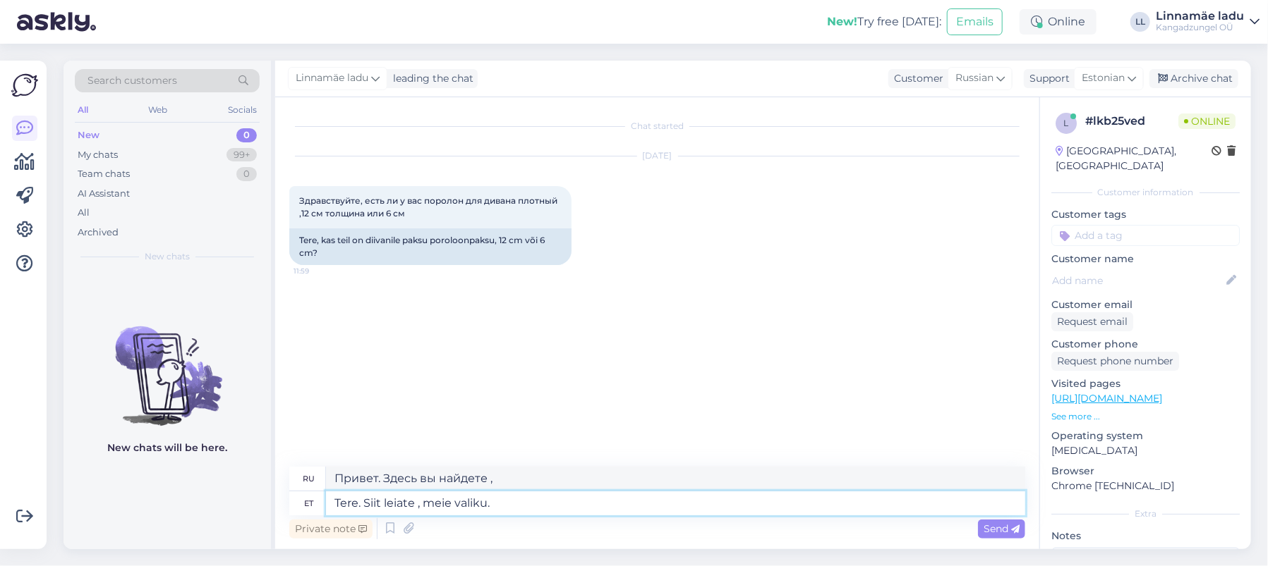
type textarea "Привет. Здесь вы найдете наш"
paste textarea "[URL][DOMAIN_NAME]"
type textarea "Tere. Siit leiate , meie valiku. [URL][DOMAIN_NAME]"
type textarea "Здравствуйте. Здесь вы можете ознакомиться с нашим ассортиментом. [URL][DOMAIN_…"
drag, startPoint x: 494, startPoint y: 504, endPoint x: 740, endPoint y: 498, distance: 245.6
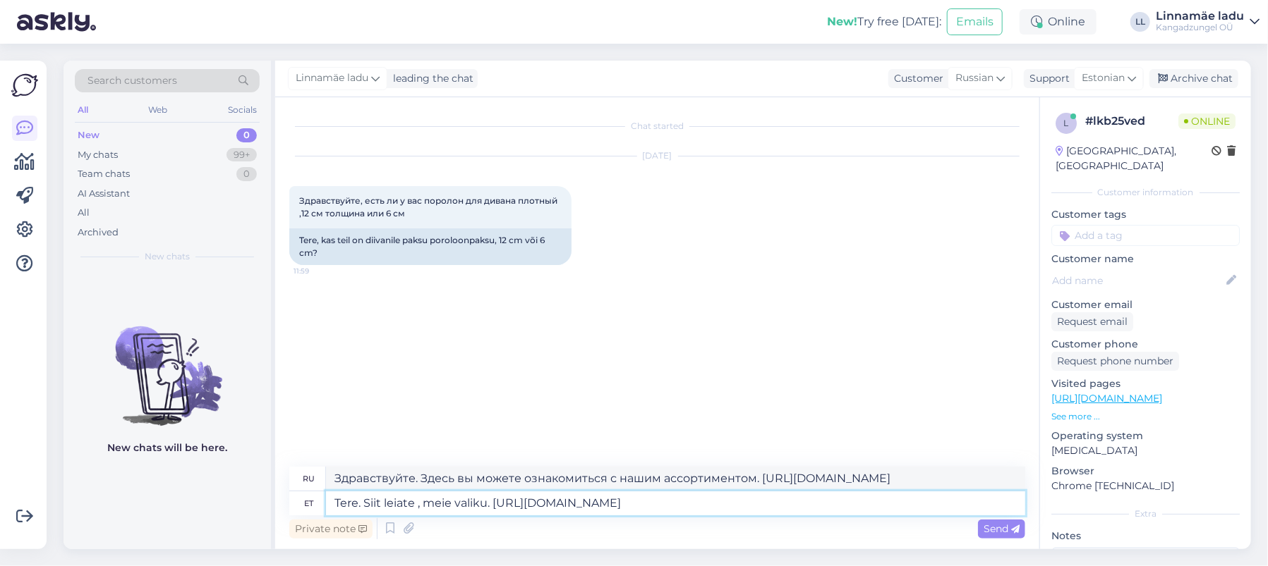
click at [740, 498] on textarea "Tere. Siit leiate , meie valiku. [URL][DOMAIN_NAME]" at bounding box center [675, 504] width 699 height 24
click at [748, 510] on textarea "Tere. Siit leiate , meie valiku. [URL][DOMAIN_NAME]" at bounding box center [675, 504] width 699 height 24
type textarea "Tere. Siit leiate , meie valiku. [URL][DOMAIN_NAME]."
type textarea "Здравствуйте. Здесь вы можете ознакомиться с нашим ассортиментом: [URL][DOMAIN_…"
type textarea "Tere. Siit leiate , meie valiku. [URL][DOMAIN_NAME]. [PERSON_NAME]"
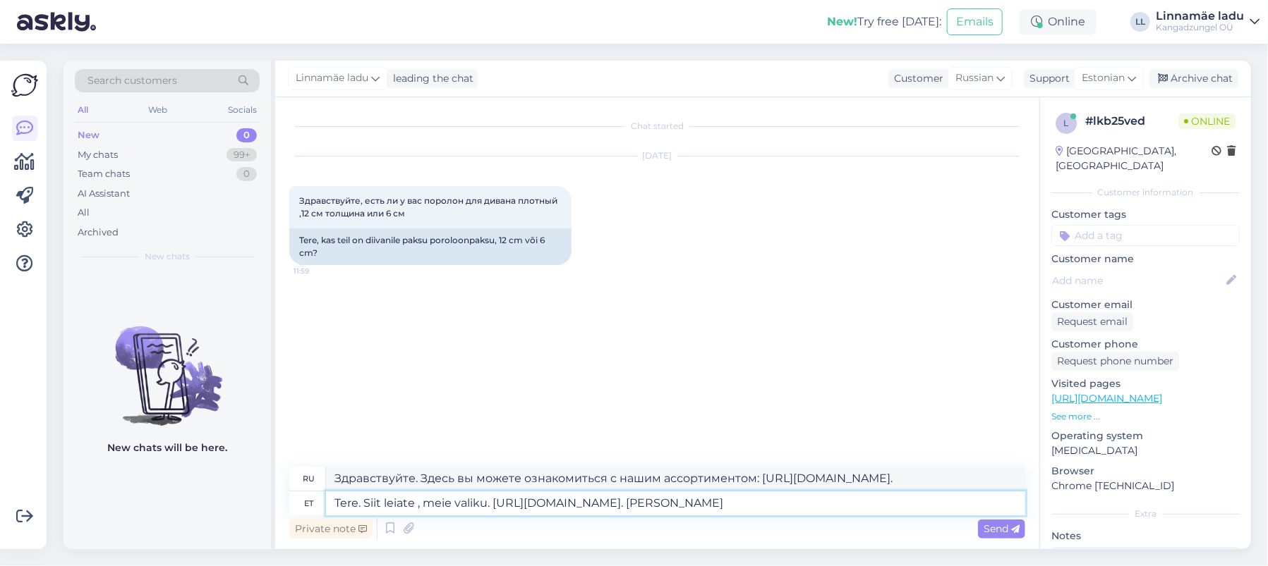
type textarea "Здравствуйте. Здесь вы можете ознакомиться с нашим ассортиментом. [URL][DOMAIN_…"
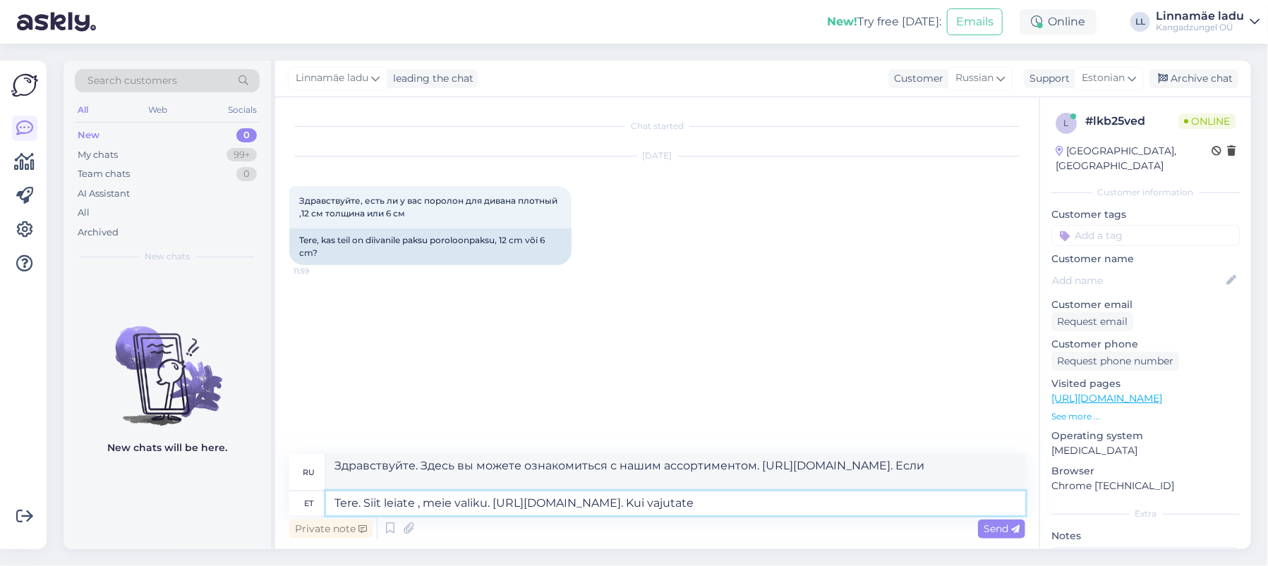
type textarea "Tere. Siit leiate , meie valiku. [URL][DOMAIN_NAME]. Kui vajutate s"
type textarea "Здравствуйте. Здесь вы найдете наш выбор. [URL][DOMAIN_NAME]. Если вы нажмете"
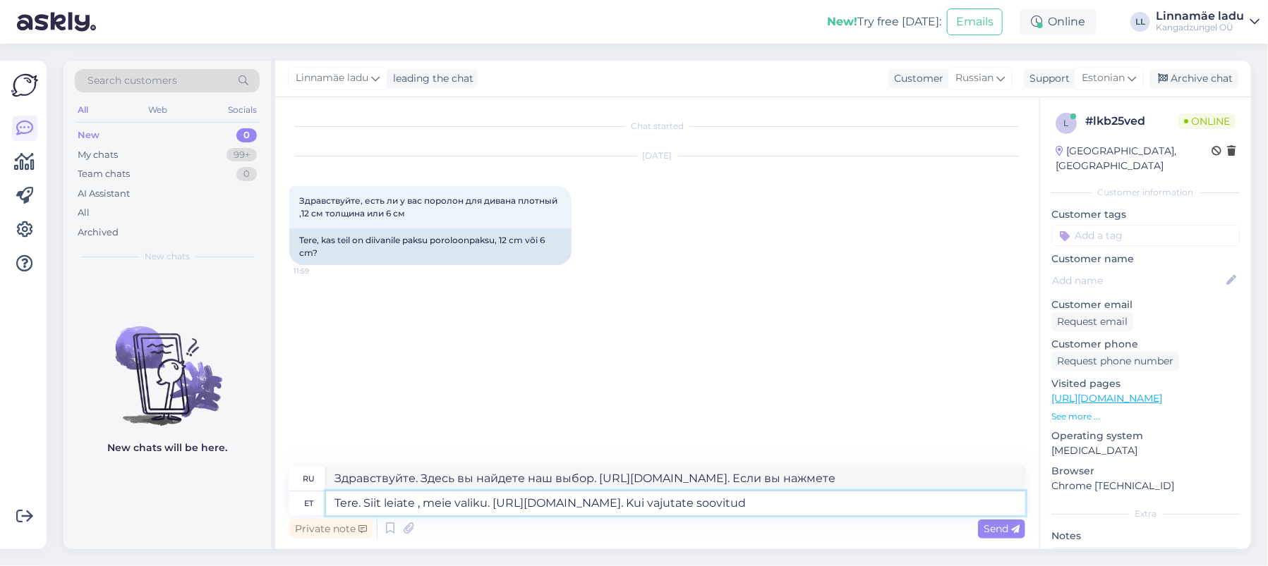
type textarea "Tere. Siit leiate , meie valiku. [URL][DOMAIN_NAME]. Kui vajutate soovitud p"
type textarea "Здравствуйте. Здесь вы найдете наш выбор. [URL][DOMAIN_NAME]. Если вы нажмете н…"
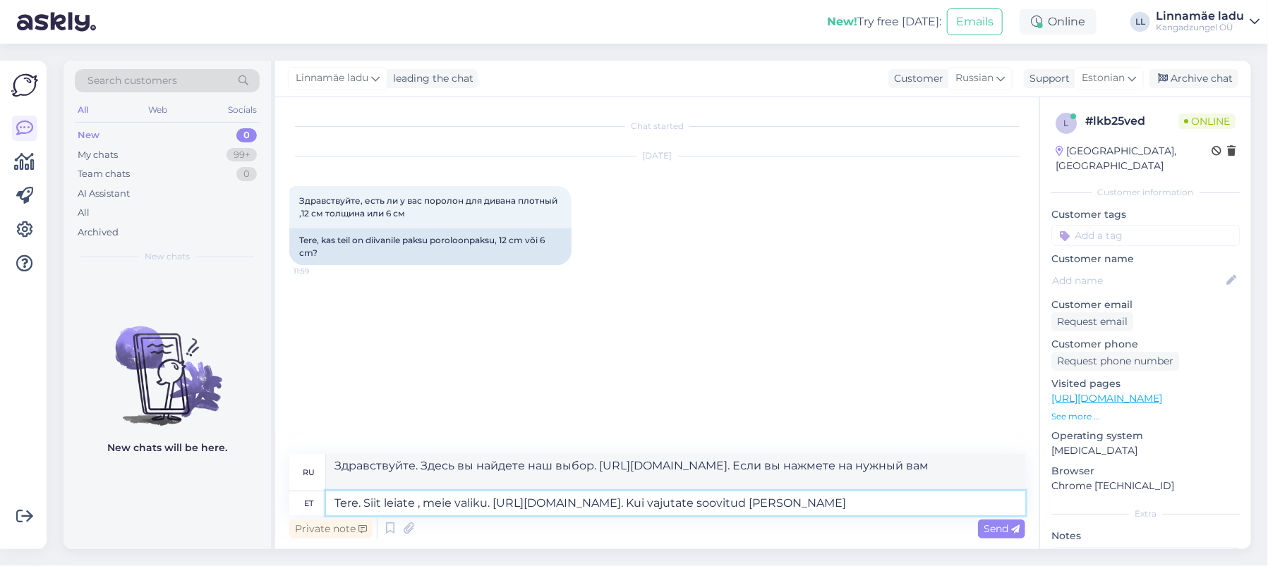
type textarea "Tere. Siit leiate , meie valiku. [URL][DOMAIN_NAME]. Kui vajutate soovitud [PER…"
type textarea "Здравствуйте. Здесь вы найдете наш ассортимент. [URL][DOMAIN_NAME]. Если вы наж…"
type textarea "Tere. Siit leiate , meie valiku. [URL][DOMAIN_NAME]. Kui vajutate soovitud [PER…"
type textarea "Здравствуйте. Здесь вы найдёте наш ассортимент. [URL][DOMAIN_NAME]. Если вы наж…"
type textarea "Tere. Siit leiate , meie valiku. [URL][DOMAIN_NAME]. Kui vajutate soovitud [PER…"
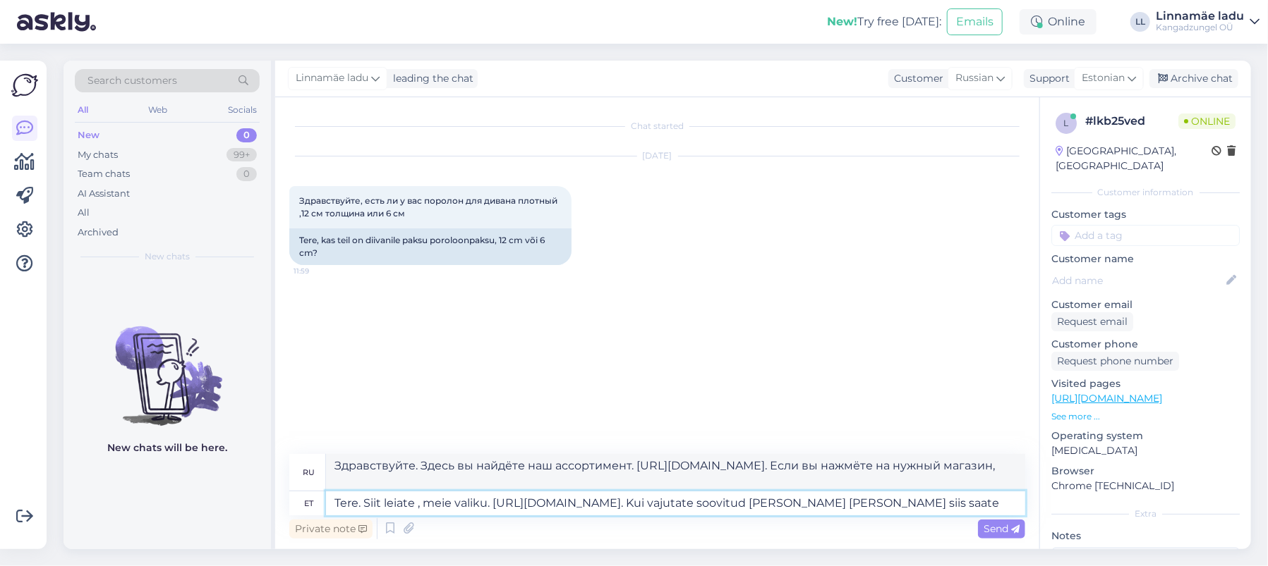
type textarea "Здравствуйте. Здесь вы найдете наш ассортимент. [URL][DOMAIN_NAME]. Если вы наж…"
type textarea "Tere. Siit leiate , meie valiku. [URL][DOMAIN_NAME]. Kui vajutate soovitud [PER…"
type textarea "Здравствуйте. Здесь вы можете ознакомиться с нашим ассортиментом. [URL][DOMAIN_…"
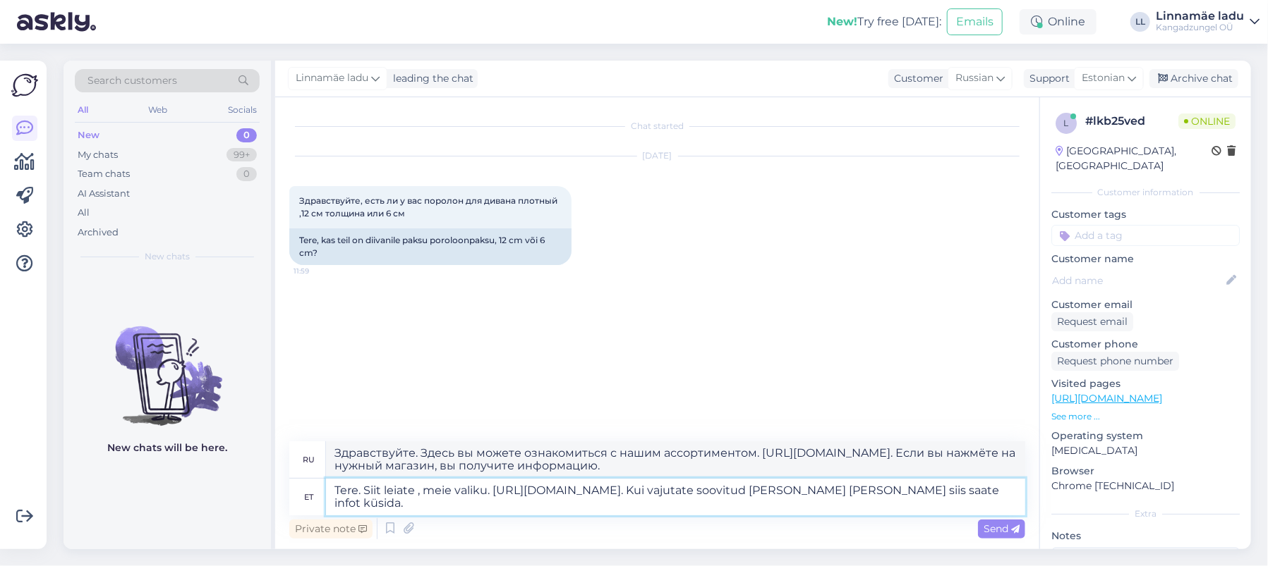
type textarea "Tere. Siit leiate , meie valiku. [URL][DOMAIN_NAME]. Kui vajutate soovitud [PER…"
type textarea "Здравствуйте. Здесь вы можете ознакомиться с нашим ассортиментом: [URL][DOMAIN_…"
type textarea "Tere. Siit leiate , meie valiku. [URL][DOMAIN_NAME]. Kui vajutate soovitud [PER…"
type textarea "Здравствуйте. Здесь вы можете ознакомиться с нашим ассортиментом. [URL][DOMAIN_…"
type textarea "Tere. Siit leiate , meie valiku. [URL][DOMAIN_NAME]. Kui vajutate soovitud [PER…"
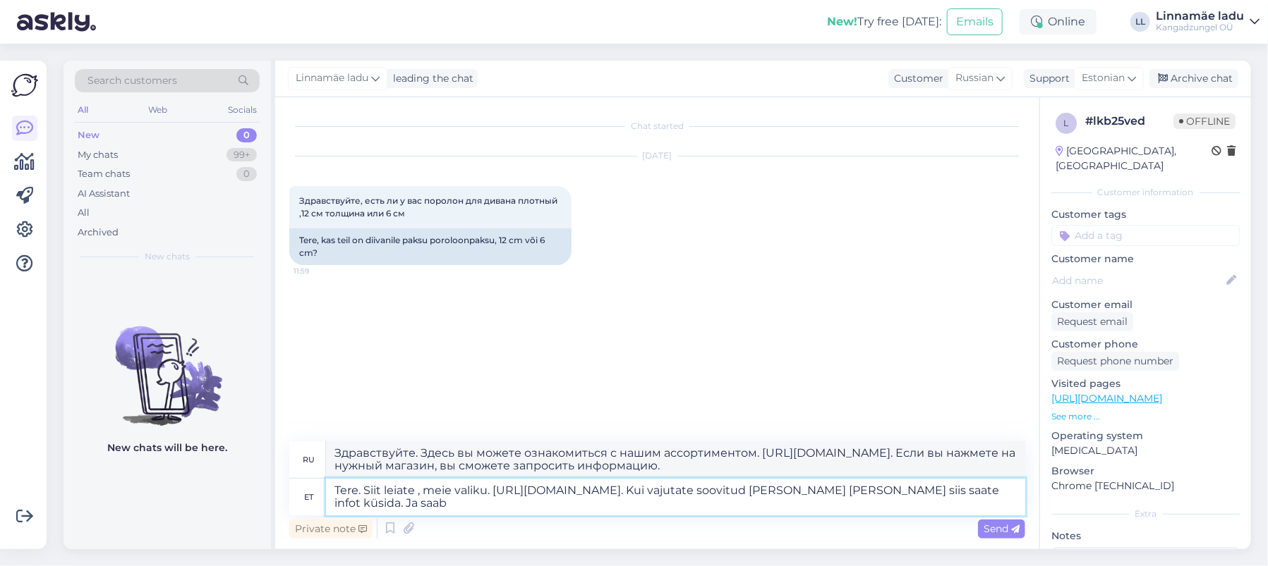
type textarea "Здравствуйте. Здесь вы можете ознакомиться с нашим ассортиментом. [URL][DOMAIN_…"
type textarea "Tere. Siit leiate , meie valiku. [URL][DOMAIN_NAME]. Kui vajutate soovitud [PER…"
type textarea "Здравствуйте. Здесь вы найдёте наш ассортимент. [URL][DOMAIN_NAME]. Если вы наж…"
type textarea "Tere. Siit leiate , meie valiku. [URL][DOMAIN_NAME]. Kui vajutate soovitud [PER…"
type textarea "Здравствуйте. Здесь вы можете ознакомиться с нашим ассортиментом. [URL][DOMAIN_…"
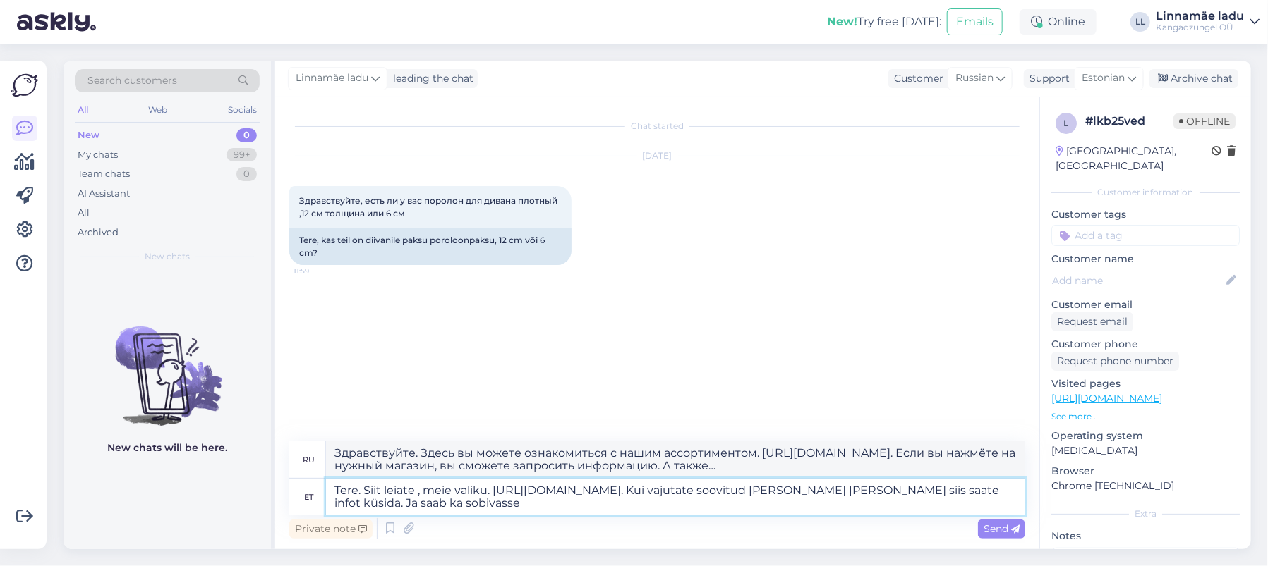
type textarea "Tere. Siit leiate , meie valiku. [URL][DOMAIN_NAME]. Kui vajutate soovitud [PER…"
type textarea "Здравствуйте. Здесь вы найдёте наш ассортимент: [URL][DOMAIN_NAME]. Нажав на ну…"
type textarea "Tere. Siit leiate , meie valiku. [URL][DOMAIN_NAME]. Kui vajutate soovitud [PER…"
type textarea "Здравствуйте. Здесь вы можете ознакомиться с нашим ассортиментом. [URL][DOMAIN_…"
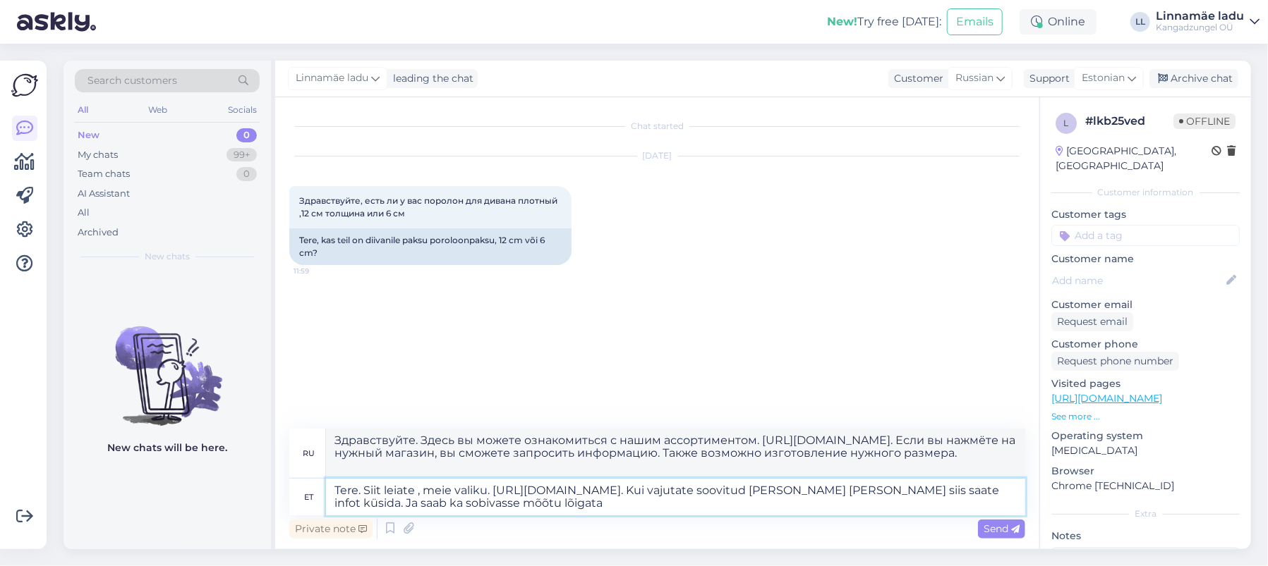
type textarea "Tere. Siit leiate , meie valiku. [URL][DOMAIN_NAME]. Kui vajutate soovitud [PER…"
type textarea "Здравствуйте. Здесь вы можете ознакомиться с нашим ассортиментом: [URL][DOMAIN_…"
type textarea "Tere. Siit leiate , meie valiku. [URL][DOMAIN_NAME]. Kui vajutate soovitud [PER…"
type textarea "Здравствуйте. Здесь вы найдете наш ассортимент. [URL][DOMAIN_NAME]. Если вы наж…"
type textarea "Tere. Siit leiate , meie valiku. [URL][DOMAIN_NAME]. Kui vajutate soovitud [PER…"
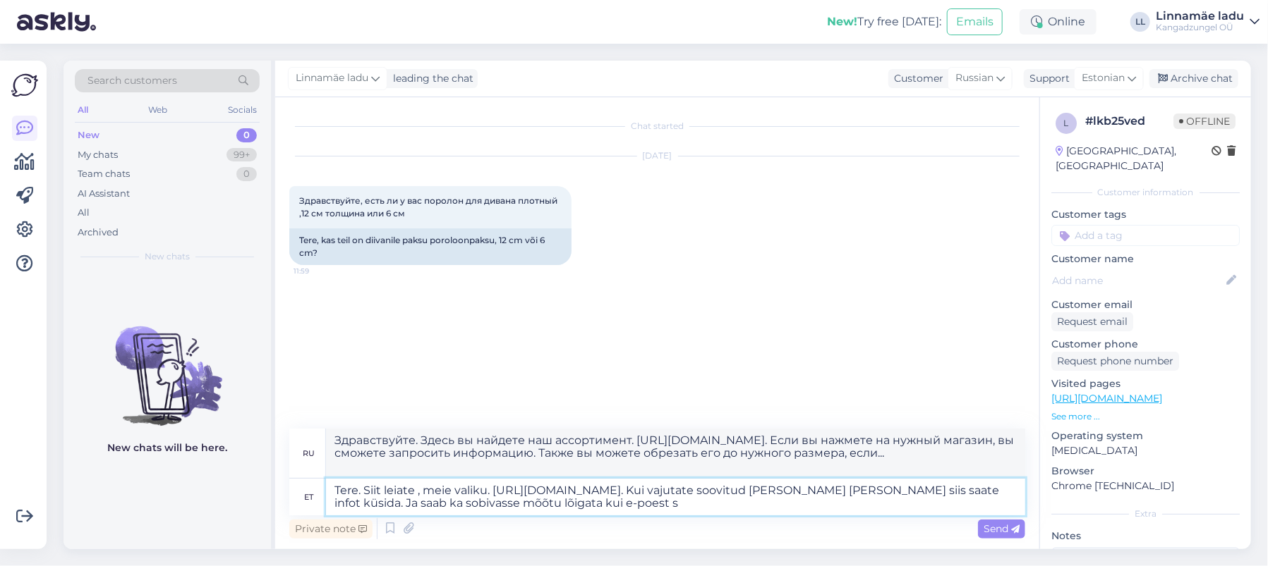
type textarea "Здравствуйте! Здесь вы можете ознакомиться с нашим ассортиментом: [URL][DOMAIN_…"
type textarea "Tere. Siit leiate , meie valiku. [URL][DOMAIN_NAME]. Kui vajutate soovitud [PER…"
type textarea "Здравствуйте. Здесь вы можете ознакомиться с нашим ассортиментом: [URL][DOMAIN_…"
type textarea "Tere. Siit leiate , meie valiku. [URL][DOMAIN_NAME]. Kui vajutate soovitud [PER…"
type textarea "Здравствуйте. Здесь вы можете ознакомиться с нашим ассортиментом: [URL][DOMAIN_…"
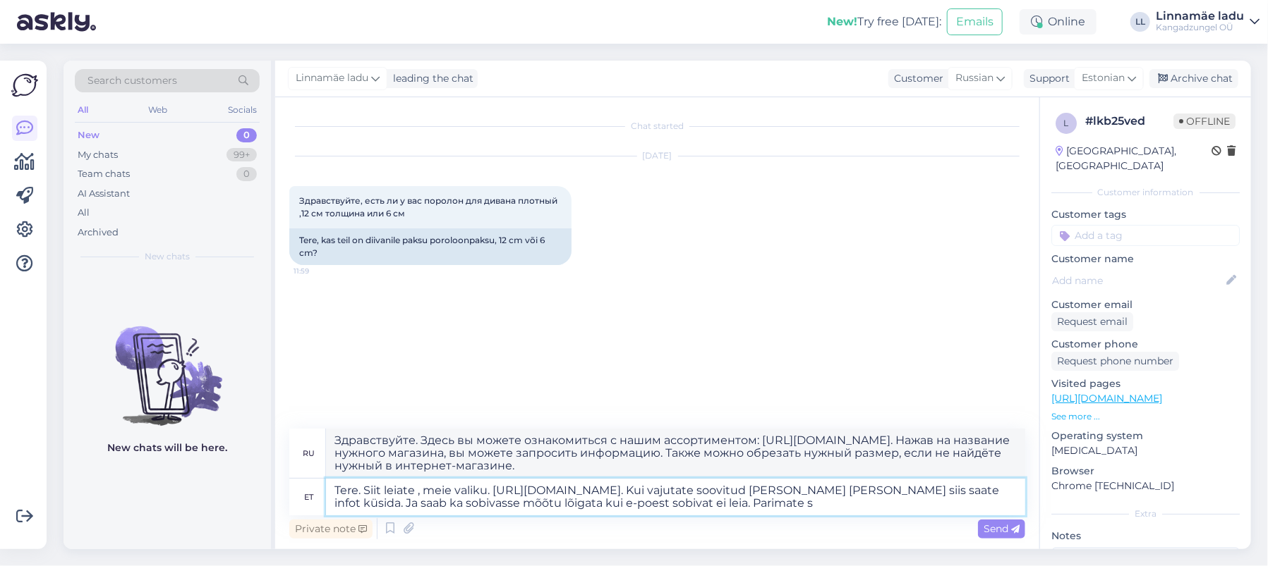
type textarea "Tere. Siit leiate , meie valiku. [URL][DOMAIN_NAME]. Kui vajutate soovitud [PER…"
type textarea "Здравствуйте! Здесь вы найдёте наш ассортимент: [URL][DOMAIN_NAME]. Если вы наж…"
type textarea "Tere. Siit leiate , meie valiku. [URL][DOMAIN_NAME]. Kui vajutate soovitud [PER…"
type textarea "Здравствуйте! Здесь вы можете ознакомиться с нашим ассортиментом: [URL][DOMAIN_…"
type textarea "Tere. Siit leiate , meie valiku. [URL][DOMAIN_NAME]. Kui vajutate soovitud [PER…"
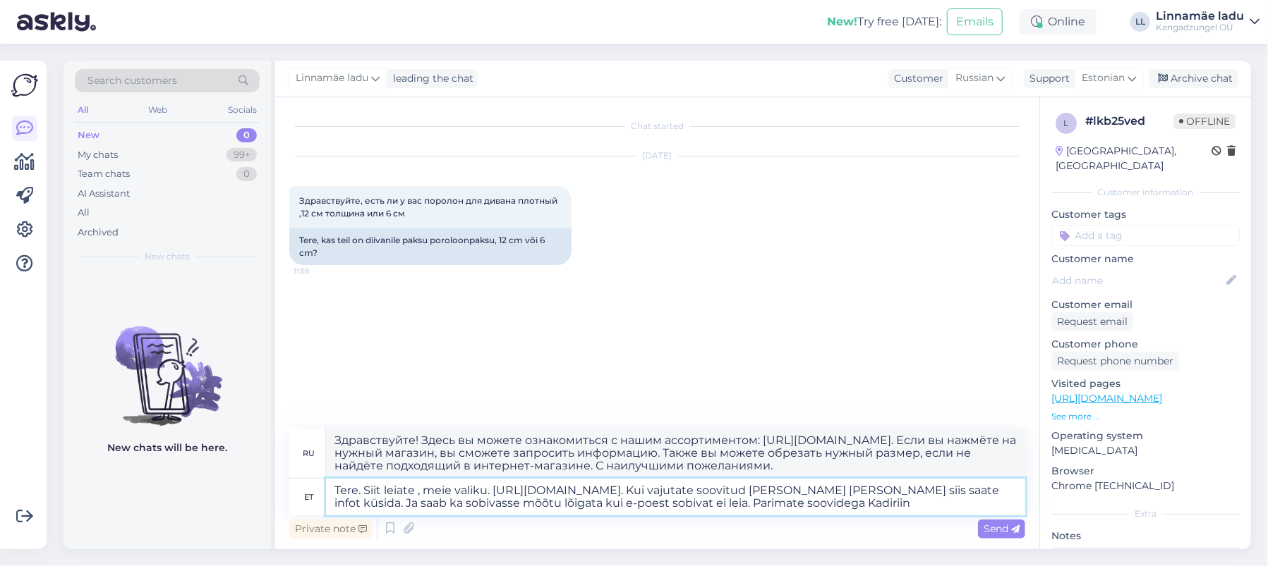
type textarea "Здравствуйте. Здесь вы можете ознакомиться с нашим ассортиментом. [URL][DOMAIN_…"
type textarea "Tere. Siit leiate , meie valiku. [URL][DOMAIN_NAME]. Kui vajutate soovitud [PER…"
type textarea "Здравствуйте. Здесь вы можете ознакомиться с нашим ассортиментом. [URL][DOMAIN_…"
type textarea "Tere. Siit leiate , meie valiku. [URL][DOMAIN_NAME]. Kui vajutate soovitud [PER…"
click at [995, 521] on div "Send" at bounding box center [1001, 529] width 47 height 19
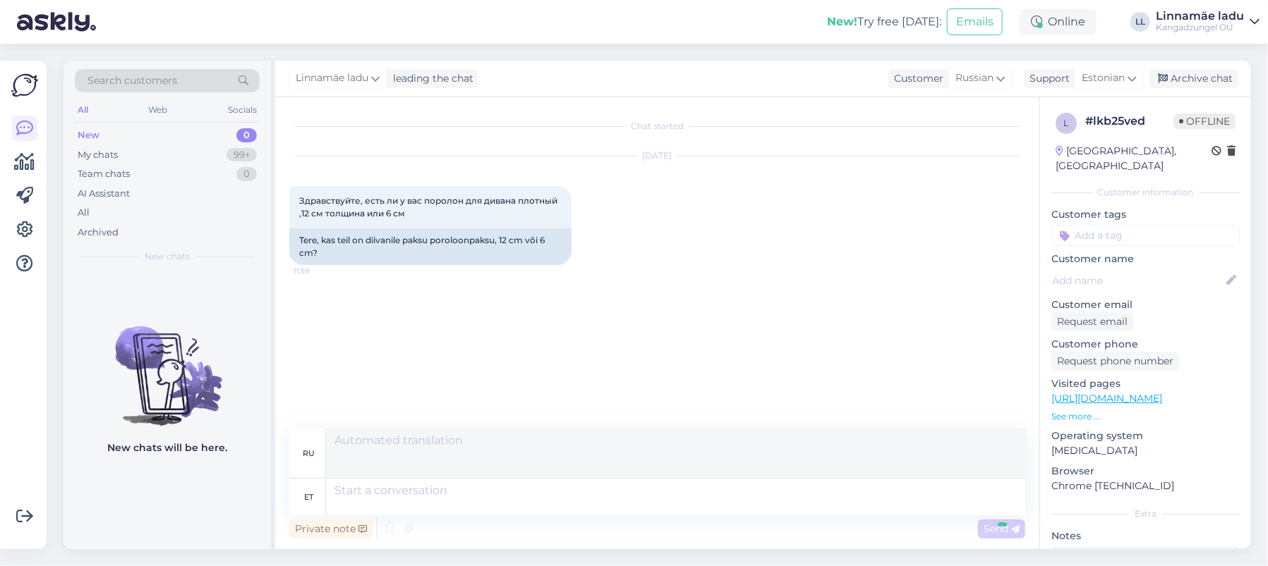
scroll to position [38, 0]
